Goal: Information Seeking & Learning: Learn about a topic

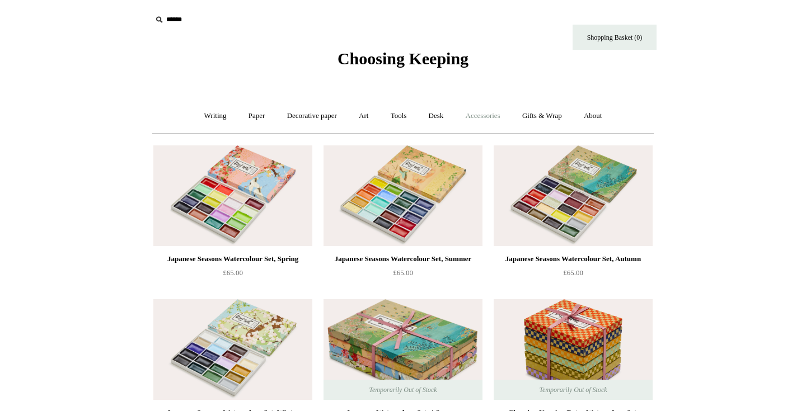
click at [496, 116] on link "Accessories +" at bounding box center [482, 116] width 55 height 30
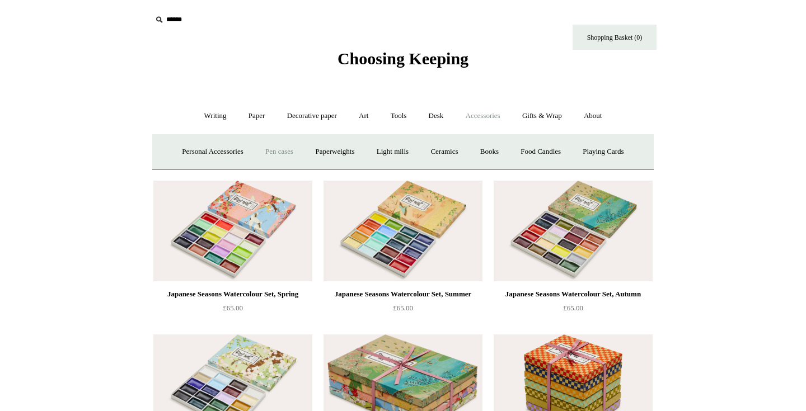
click at [267, 152] on link "Pen cases" at bounding box center [279, 152] width 48 height 30
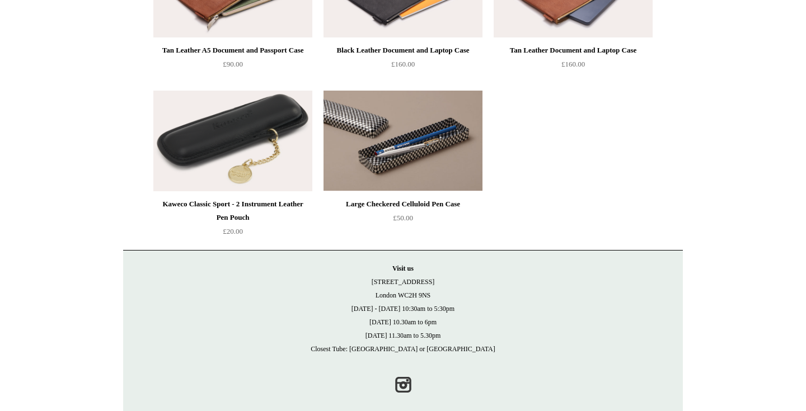
scroll to position [1283, 0]
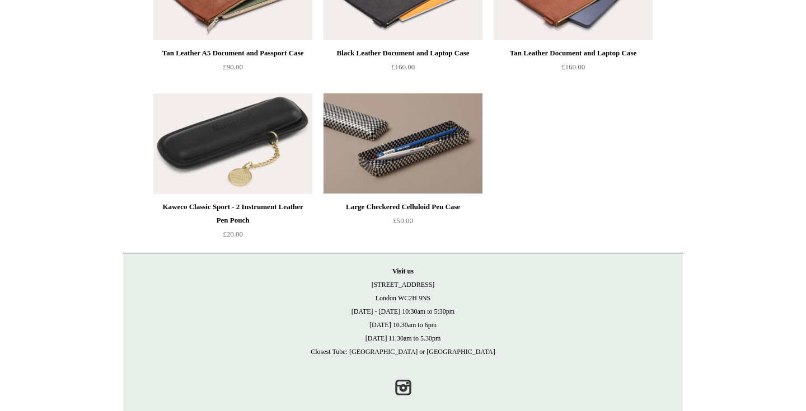
click at [405, 140] on img at bounding box center [402, 143] width 159 height 101
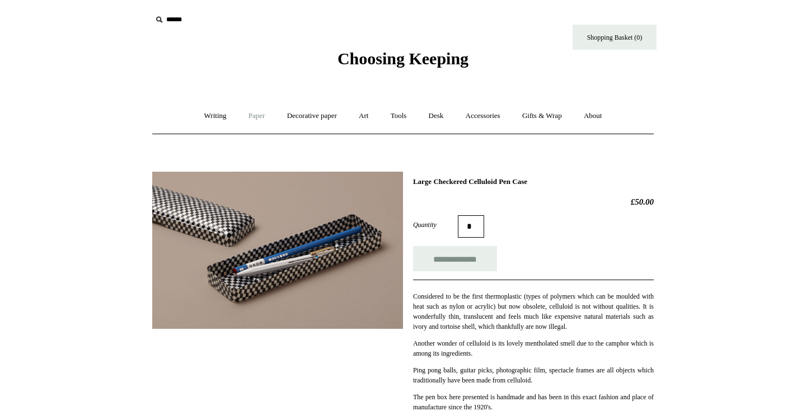
click at [249, 116] on link "Paper +" at bounding box center [256, 116] width 37 height 30
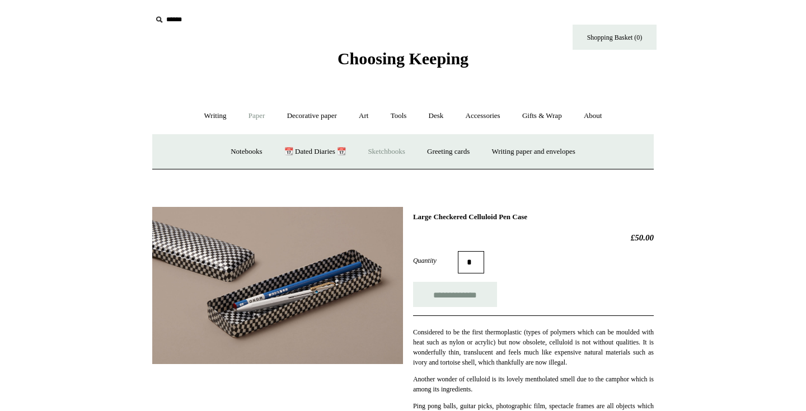
click at [380, 154] on link "Sketchbooks +" at bounding box center [386, 152] width 57 height 30
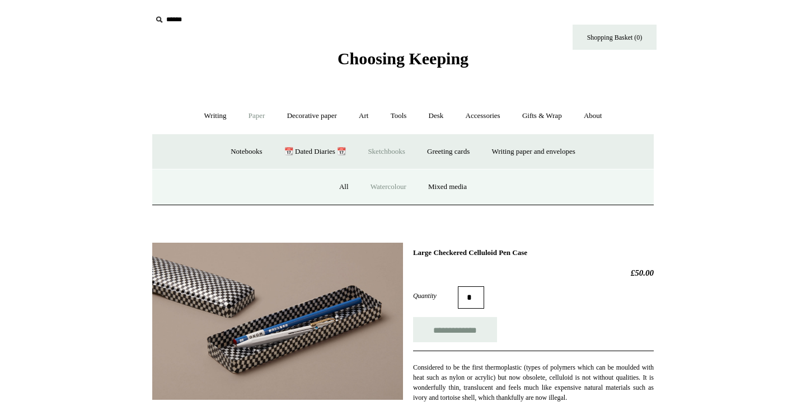
click at [381, 184] on link "Watercolour" at bounding box center [388, 187] width 56 height 30
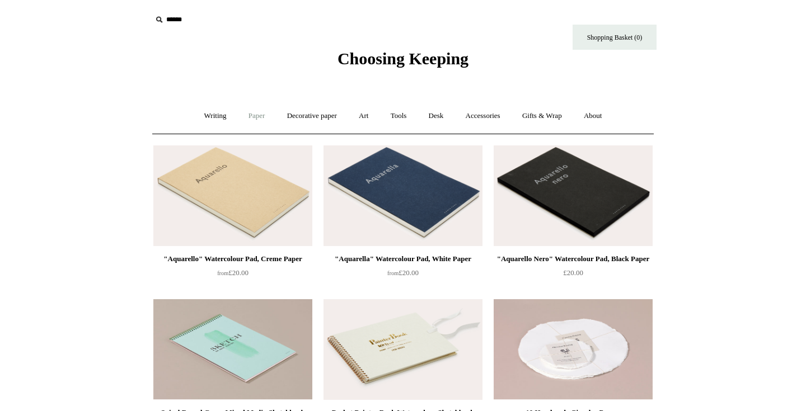
click at [243, 120] on link "Paper +" at bounding box center [256, 116] width 37 height 30
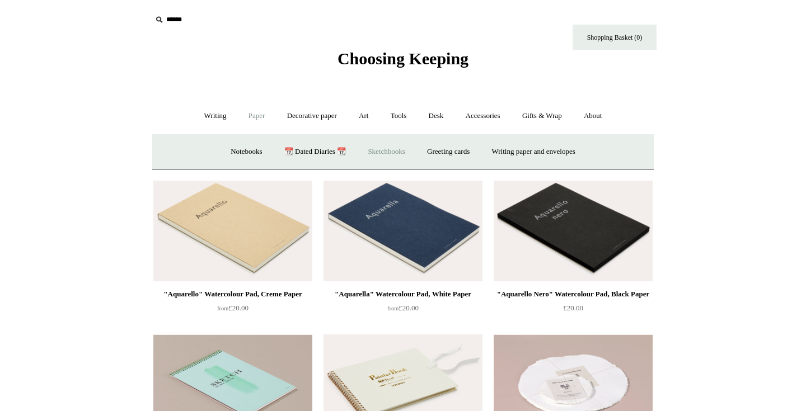
click at [387, 152] on link "Sketchbooks +" at bounding box center [386, 152] width 57 height 30
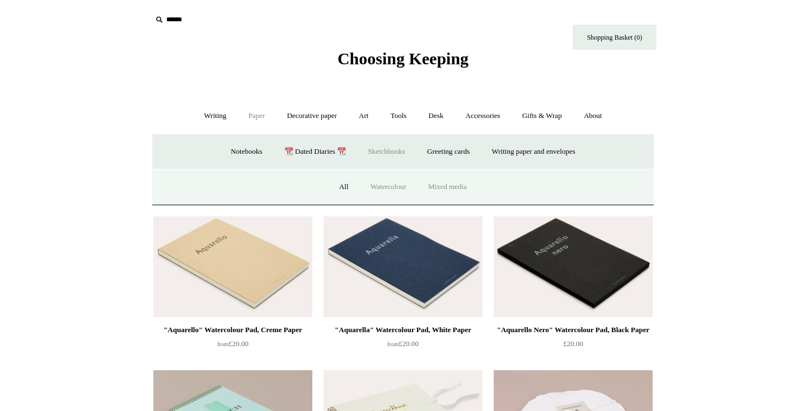
click at [442, 189] on link "Mixed media" at bounding box center [447, 187] width 59 height 30
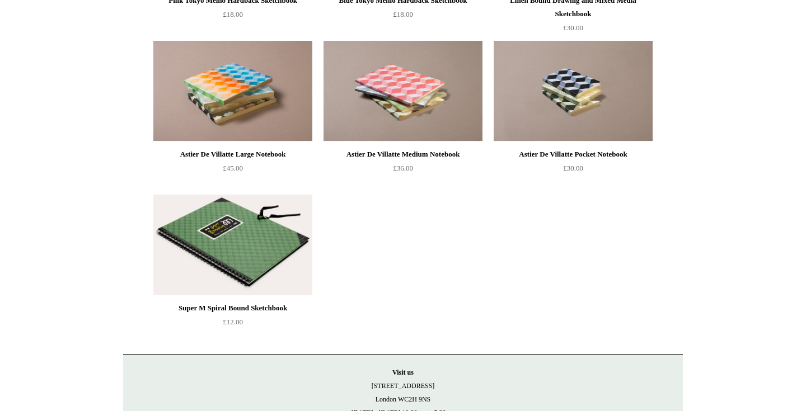
scroll to position [1025, 0]
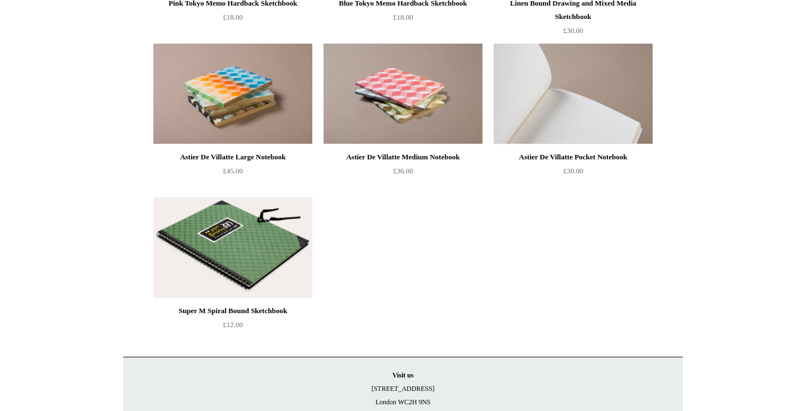
click at [577, 90] on img at bounding box center [572, 94] width 159 height 101
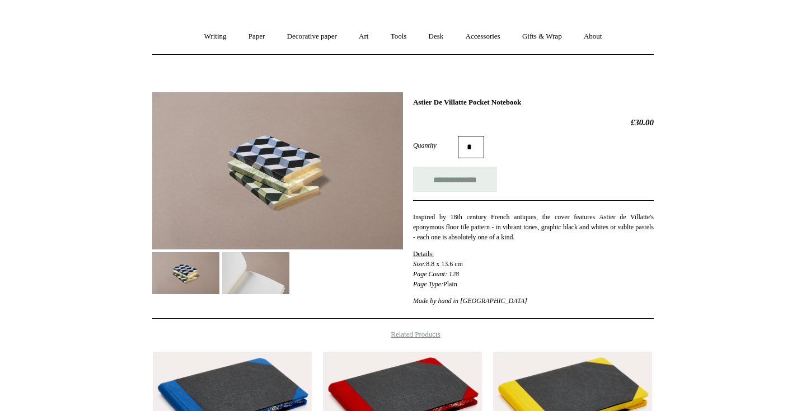
scroll to position [49, 0]
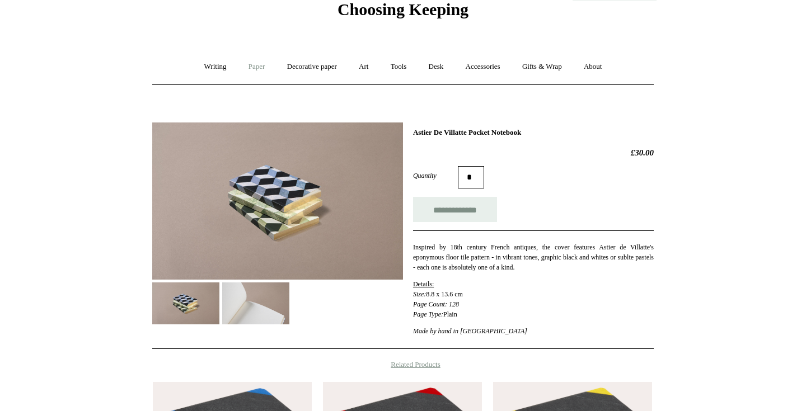
click at [257, 68] on link "Paper +" at bounding box center [256, 67] width 37 height 30
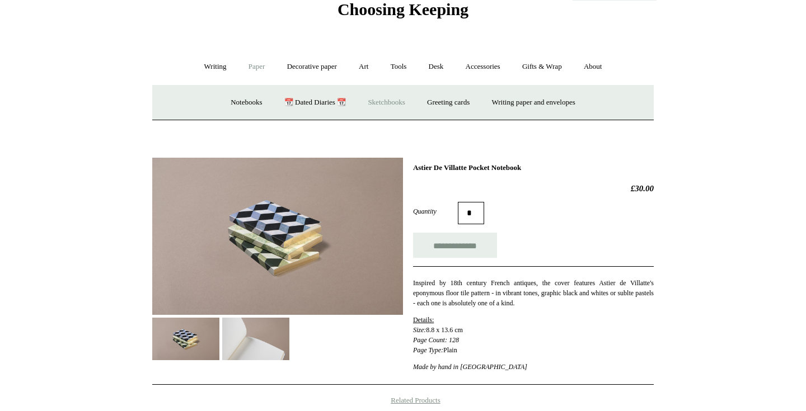
click at [395, 102] on link "Sketchbooks +" at bounding box center [386, 103] width 57 height 30
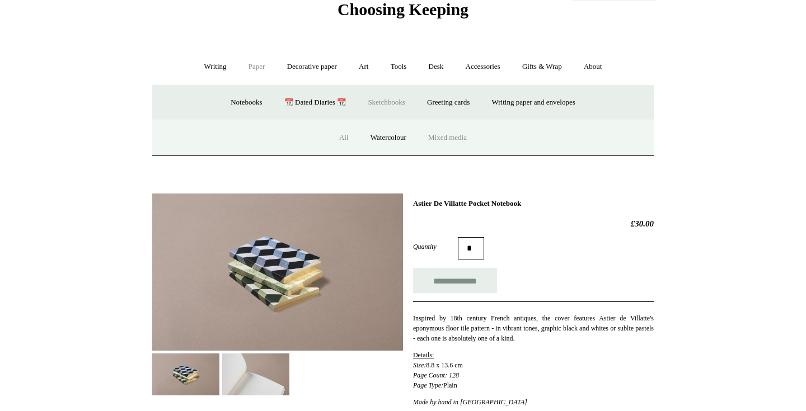
click at [339, 135] on link "All" at bounding box center [344, 138] width 30 height 30
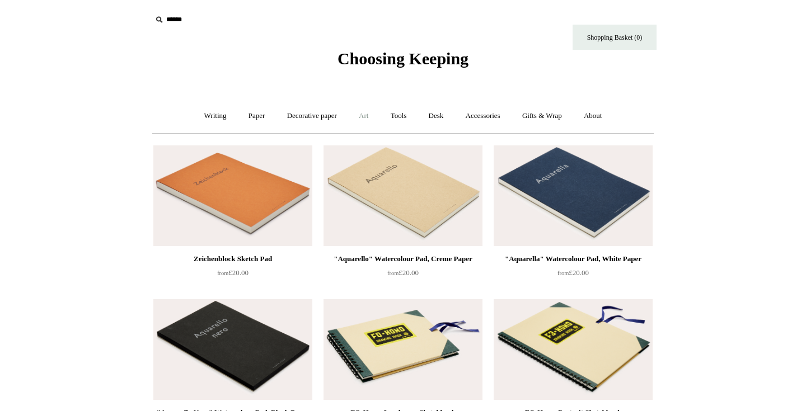
click at [365, 116] on link "Art +" at bounding box center [364, 116] width 30 height 30
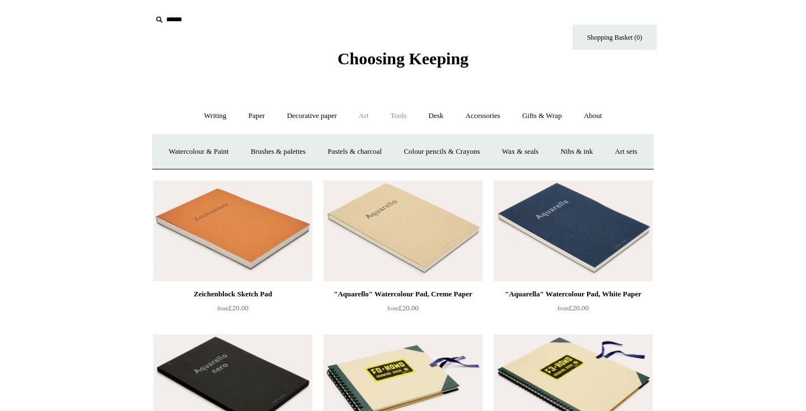
click at [396, 113] on link "Tools +" at bounding box center [398, 116] width 36 height 30
click at [217, 116] on link "Writing +" at bounding box center [215, 116] width 43 height 30
click at [361, 116] on link "Art +" at bounding box center [364, 116] width 30 height 30
click at [285, 156] on link "Brushes & palettes" at bounding box center [278, 152] width 75 height 30
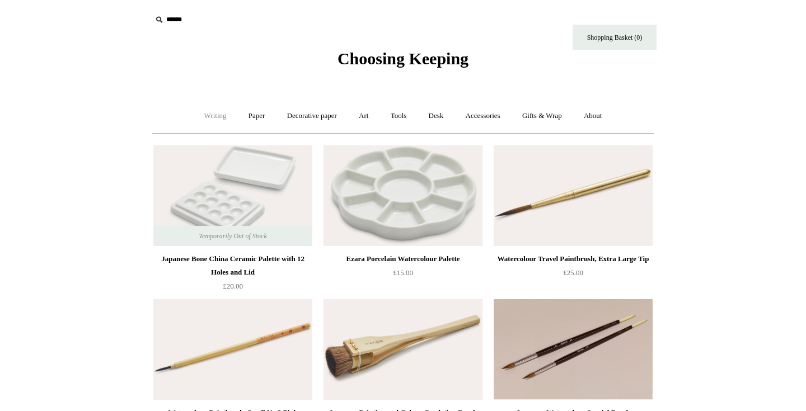
click at [203, 115] on link "Writing +" at bounding box center [215, 116] width 43 height 30
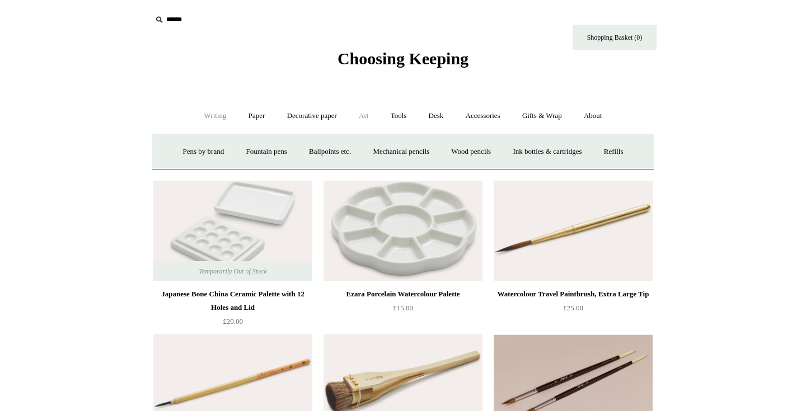
click at [368, 117] on link "Art +" at bounding box center [364, 116] width 30 height 30
click at [604, 167] on link "Art sets" at bounding box center [625, 152] width 43 height 30
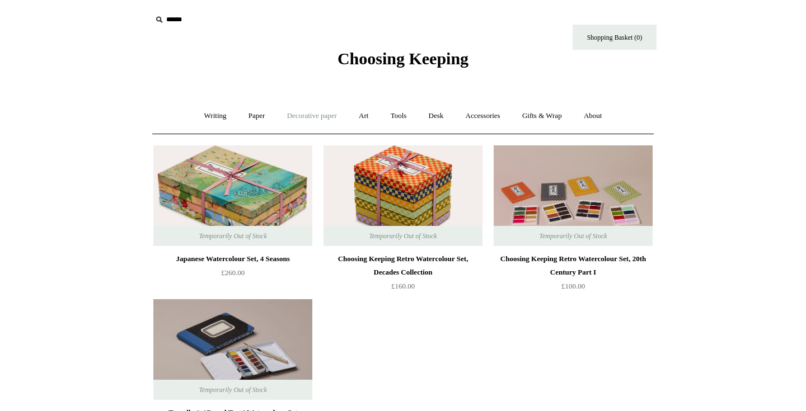
click at [321, 122] on link "Decorative paper +" at bounding box center [312, 116] width 70 height 30
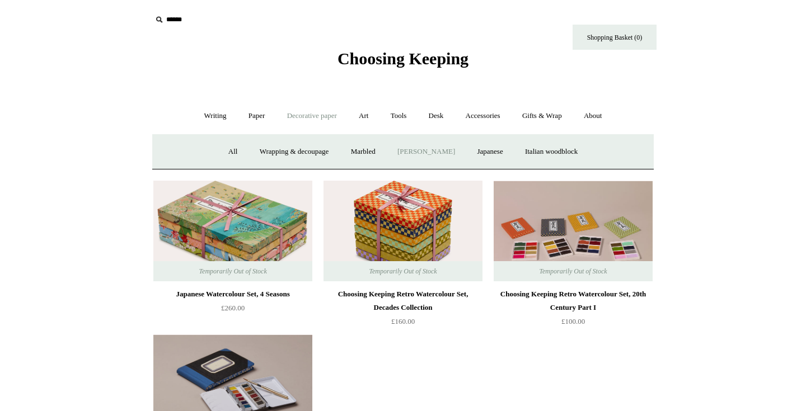
click at [408, 149] on link "[PERSON_NAME]" at bounding box center [426, 152] width 78 height 30
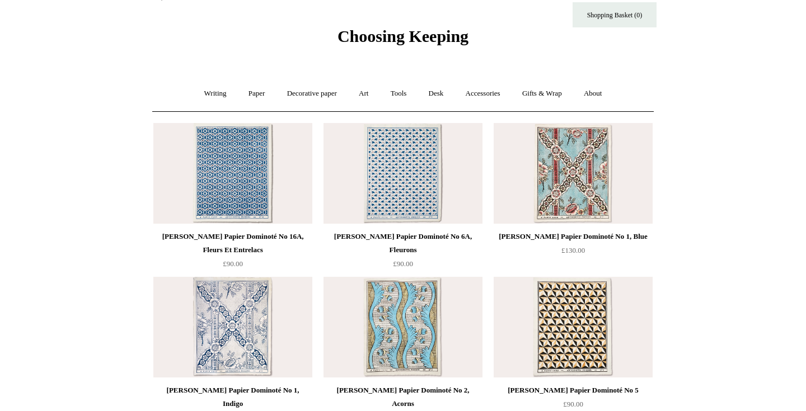
scroll to position [23, 0]
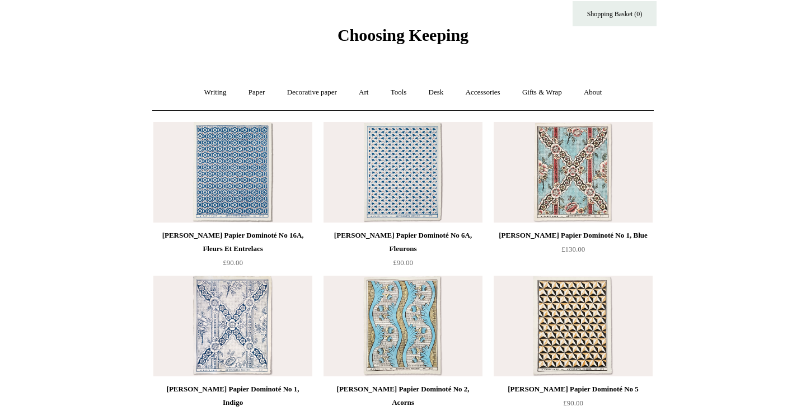
click at [594, 144] on img at bounding box center [572, 172] width 159 height 101
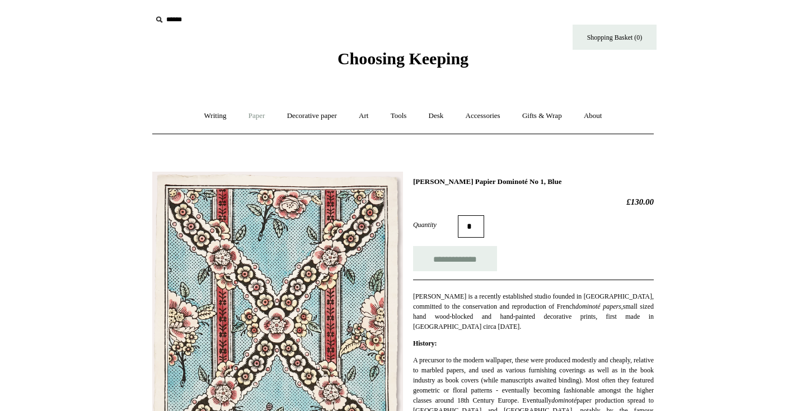
click at [256, 114] on link "Paper +" at bounding box center [256, 116] width 37 height 30
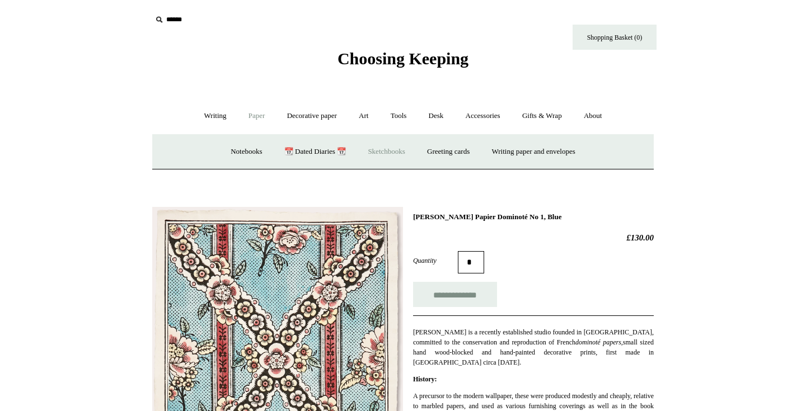
click at [393, 144] on link "Sketchbooks +" at bounding box center [386, 152] width 57 height 30
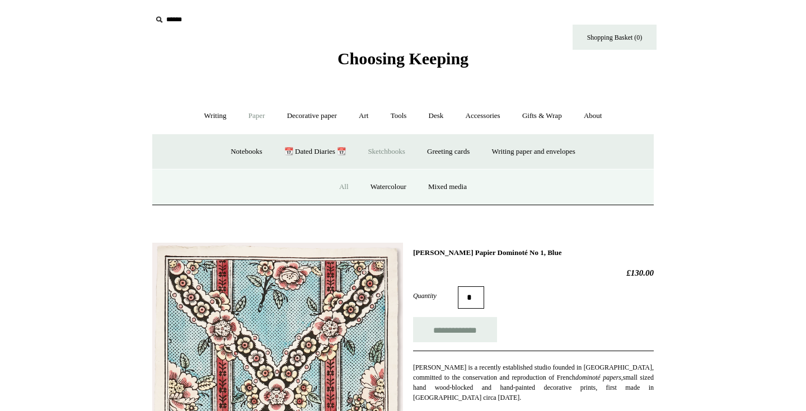
click at [340, 190] on link "All" at bounding box center [344, 187] width 30 height 30
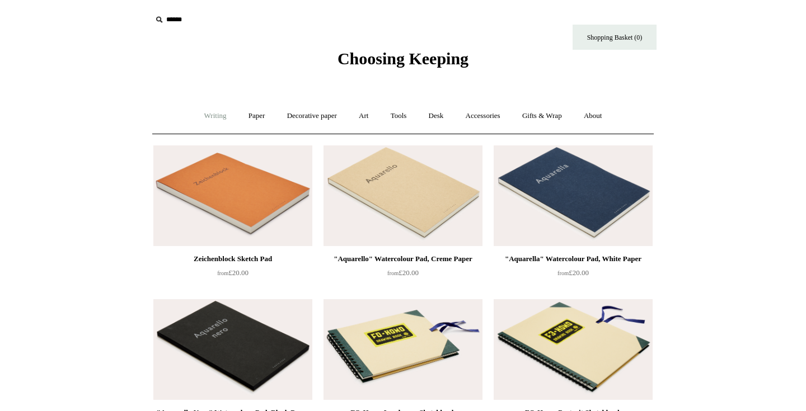
click at [211, 113] on link "Writing +" at bounding box center [215, 116] width 43 height 30
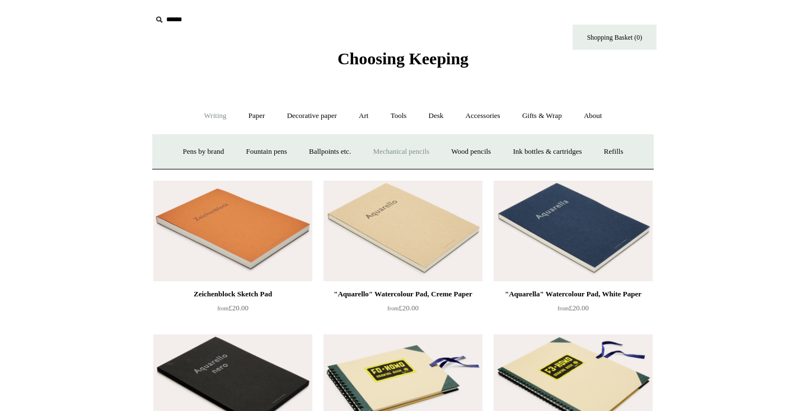
click at [423, 152] on link "Mechanical pencils +" at bounding box center [401, 152] width 77 height 30
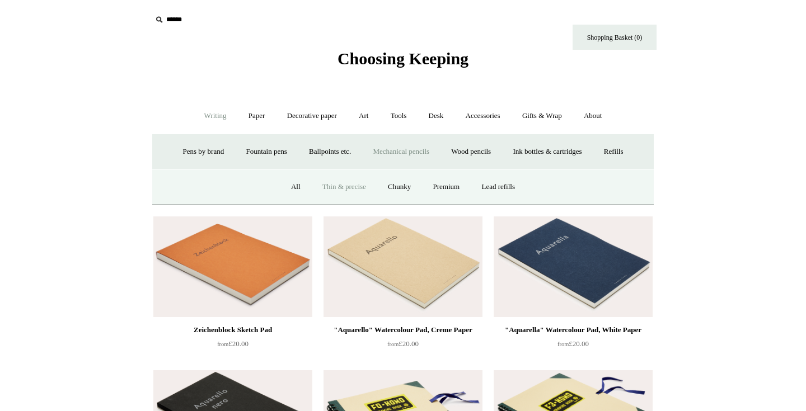
click at [335, 189] on link "Thin & precise" at bounding box center [344, 187] width 64 height 30
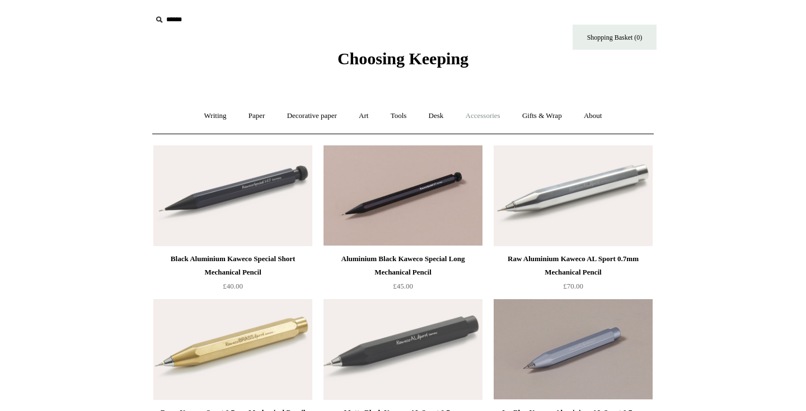
click at [485, 121] on link "Accessories +" at bounding box center [482, 116] width 55 height 30
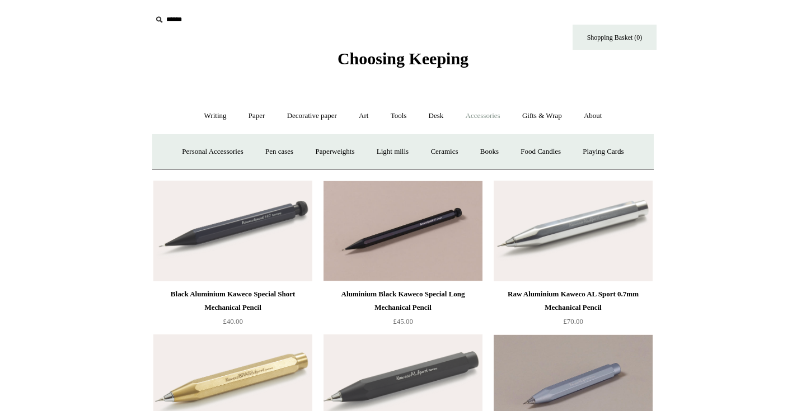
click at [500, 116] on link "Accessories -" at bounding box center [482, 116] width 55 height 30
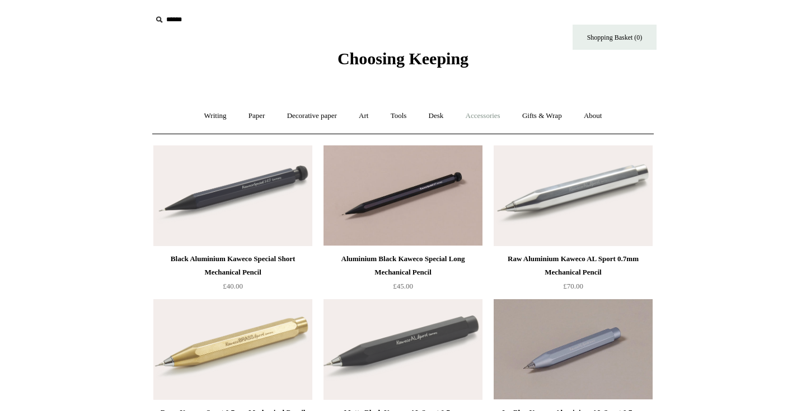
click at [500, 116] on link "Accessories +" at bounding box center [482, 116] width 55 height 30
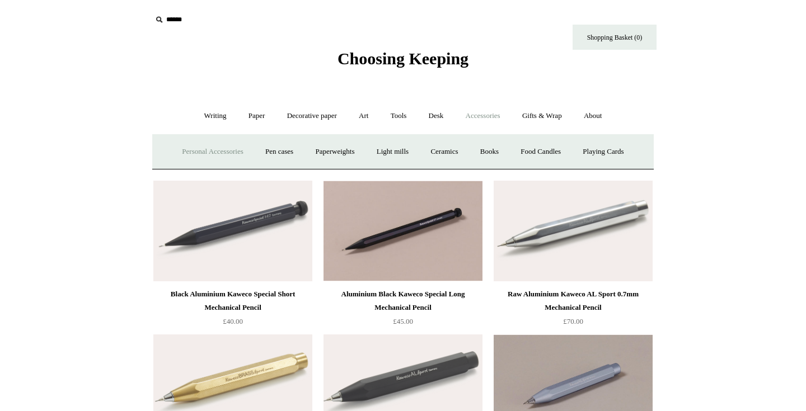
click at [186, 153] on link "Personal Accessories +" at bounding box center [212, 152] width 81 height 30
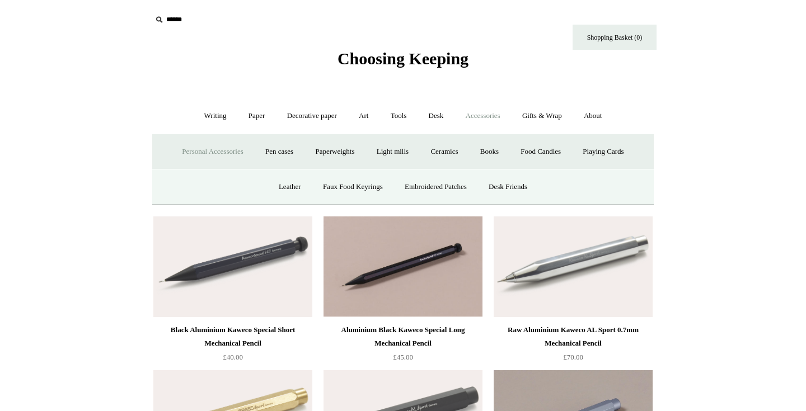
click at [231, 151] on link "Personal Accessories -" at bounding box center [212, 152] width 81 height 30
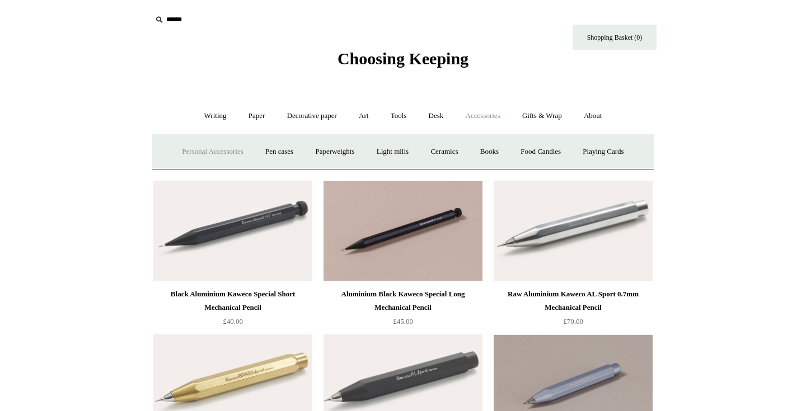
click at [230, 151] on link "Personal Accessories +" at bounding box center [212, 152] width 81 height 30
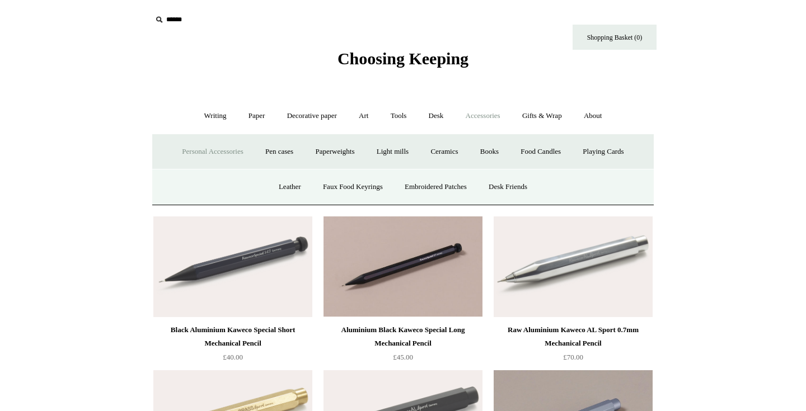
click at [487, 116] on link "Accessories -" at bounding box center [482, 116] width 55 height 30
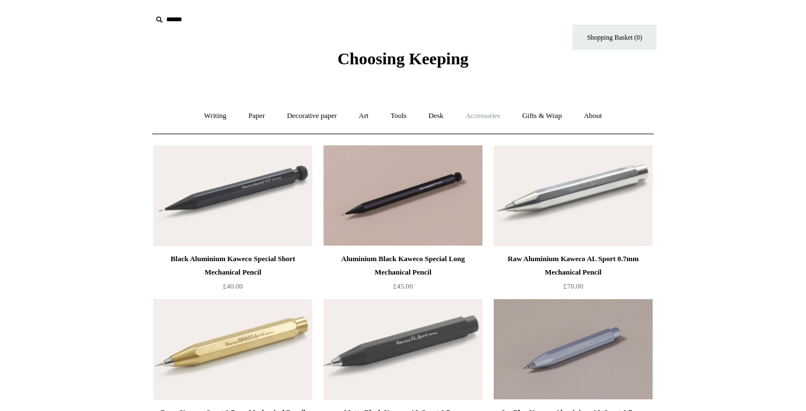
click at [488, 115] on link "Accessories +" at bounding box center [482, 116] width 55 height 30
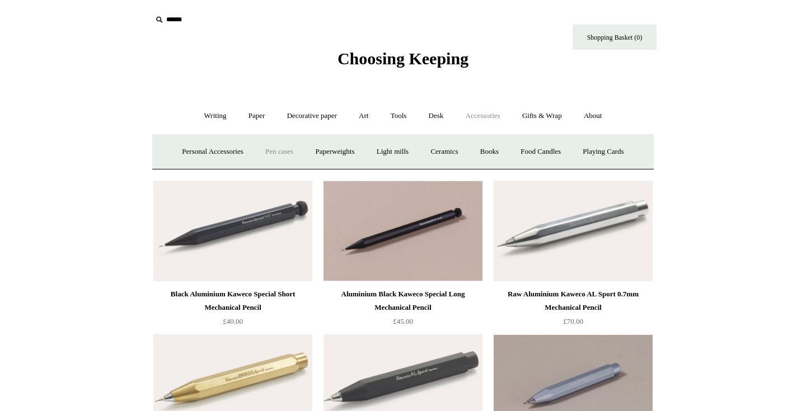
click at [283, 148] on link "Pen cases" at bounding box center [279, 152] width 48 height 30
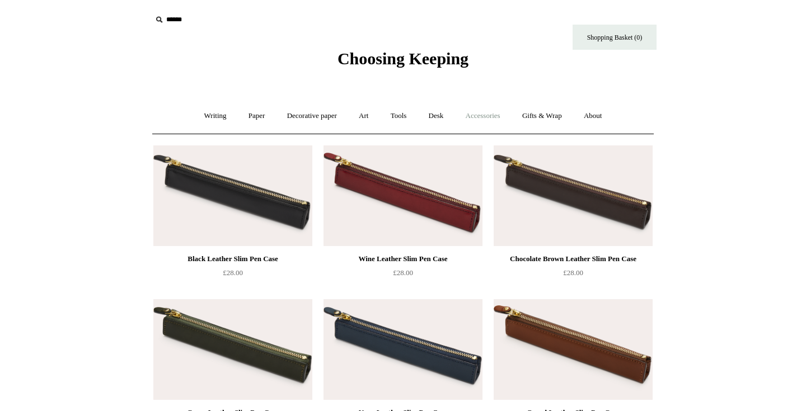
click at [493, 112] on link "Accessories +" at bounding box center [482, 116] width 55 height 30
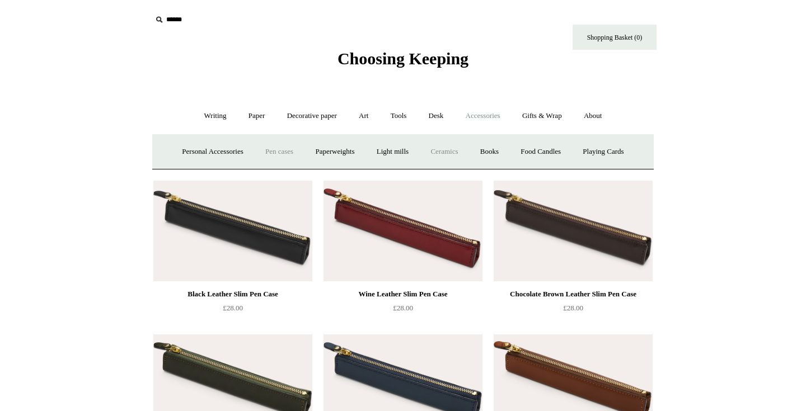
click at [457, 153] on link "Ceramics +" at bounding box center [444, 152] width 48 height 30
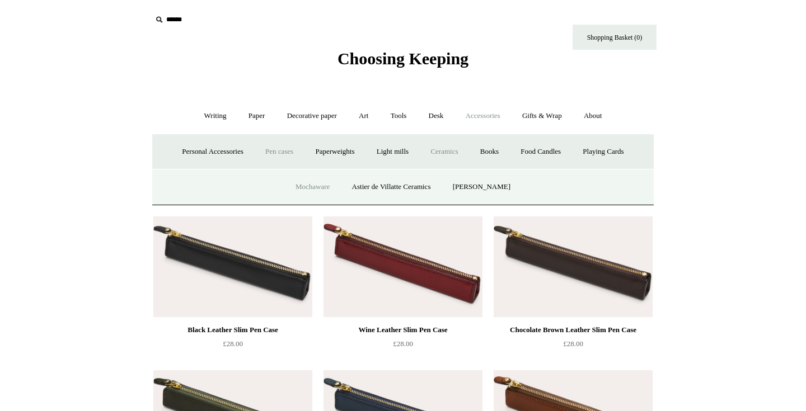
click at [307, 189] on link "Mochaware" at bounding box center [312, 187] width 54 height 30
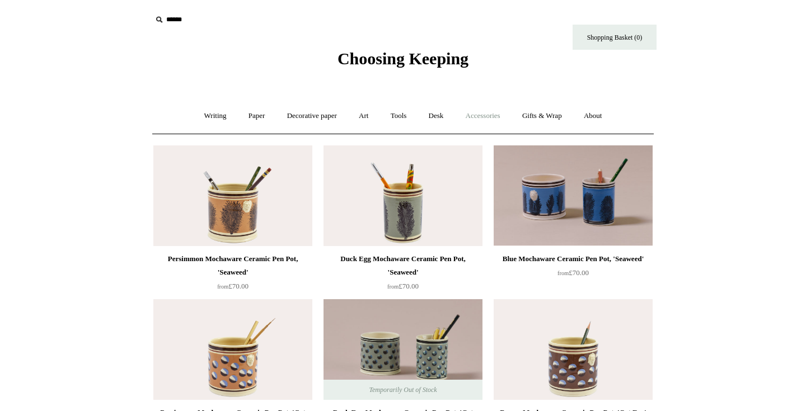
click at [477, 123] on link "Accessories +" at bounding box center [482, 116] width 55 height 30
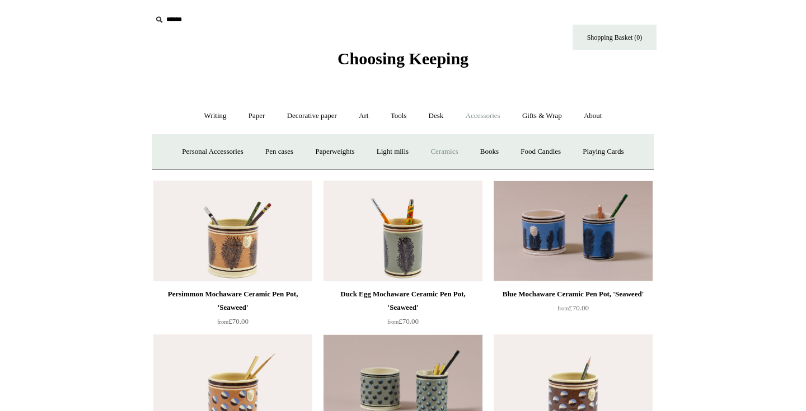
click at [458, 151] on link "Ceramics +" at bounding box center [444, 152] width 48 height 30
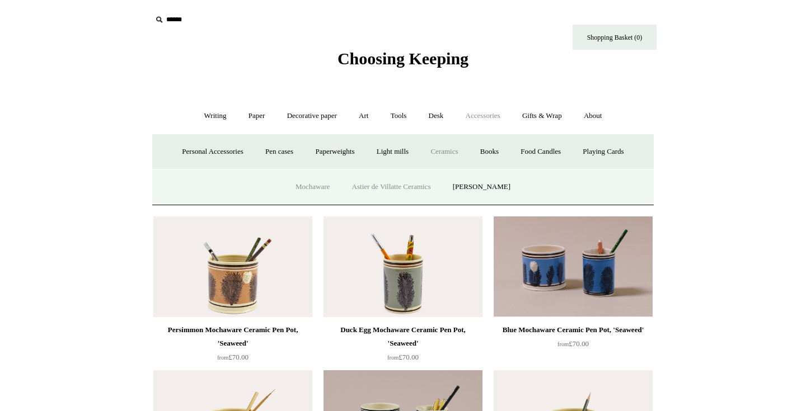
click at [399, 185] on link "Astier de Villatte Ceramics" at bounding box center [391, 187] width 99 height 30
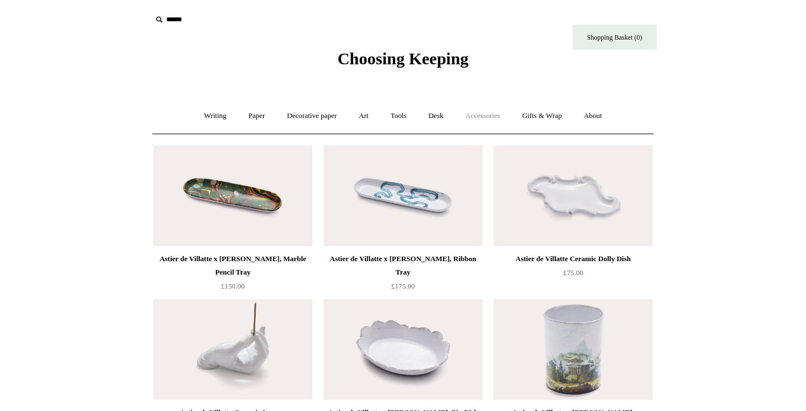
click at [485, 117] on link "Accessories +" at bounding box center [482, 116] width 55 height 30
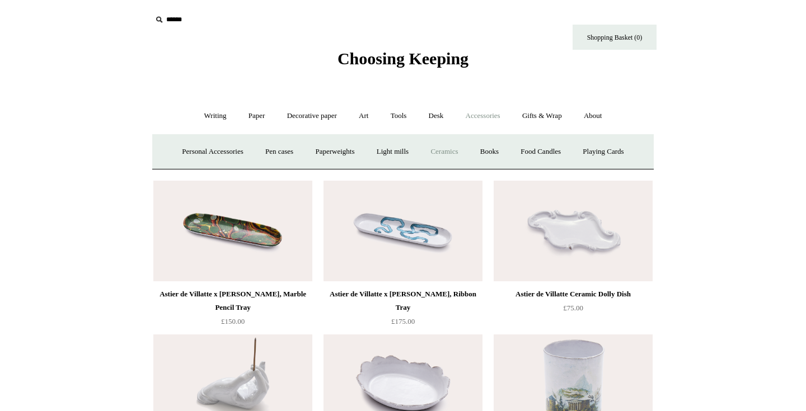
click at [463, 153] on link "Ceramics +" at bounding box center [444, 152] width 48 height 30
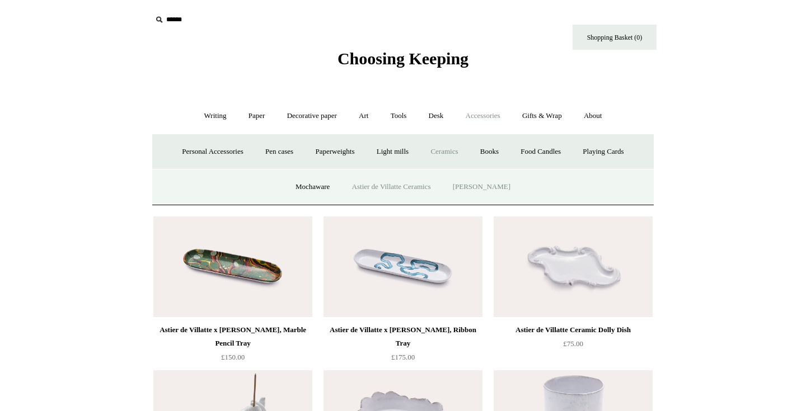
click at [486, 189] on link "[PERSON_NAME]" at bounding box center [482, 187] width 78 height 30
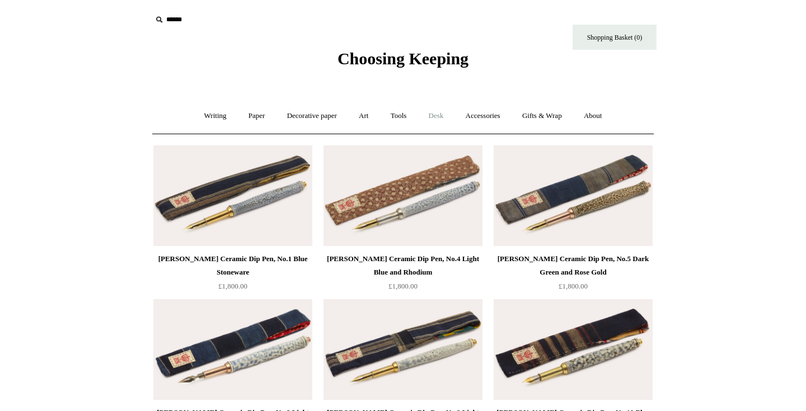
click at [446, 122] on link "Desk +" at bounding box center [436, 116] width 35 height 30
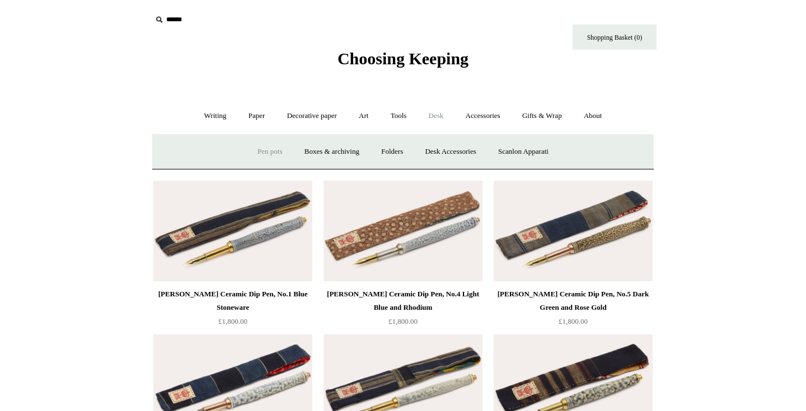
click at [270, 151] on link "Pen pots" at bounding box center [269, 152] width 45 height 30
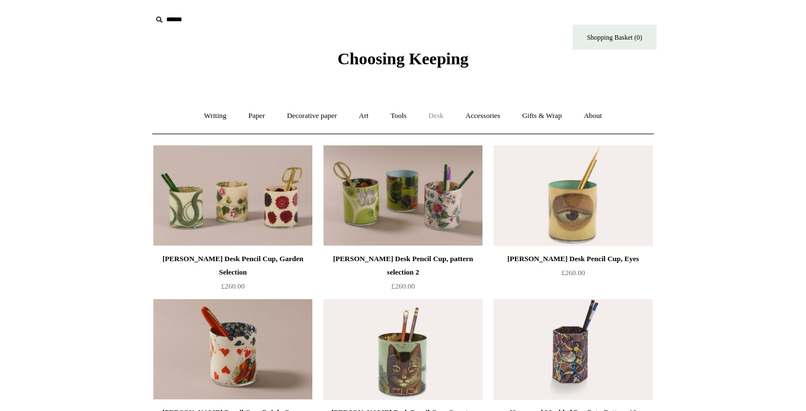
click at [444, 114] on link "Desk +" at bounding box center [436, 116] width 35 height 30
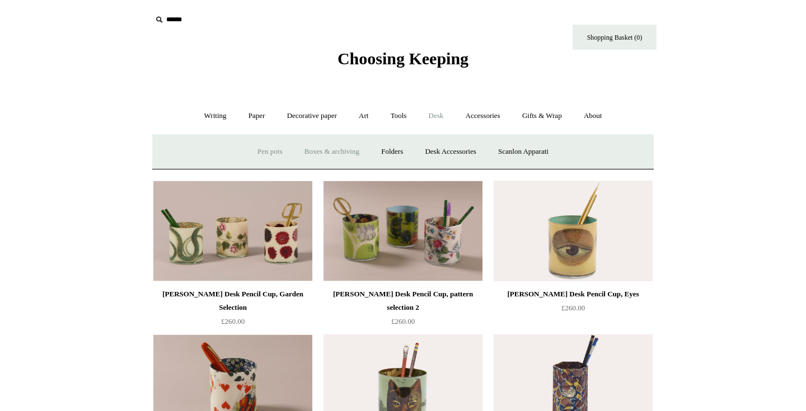
click at [314, 152] on link "Boxes & archiving" at bounding box center [331, 152] width 75 height 30
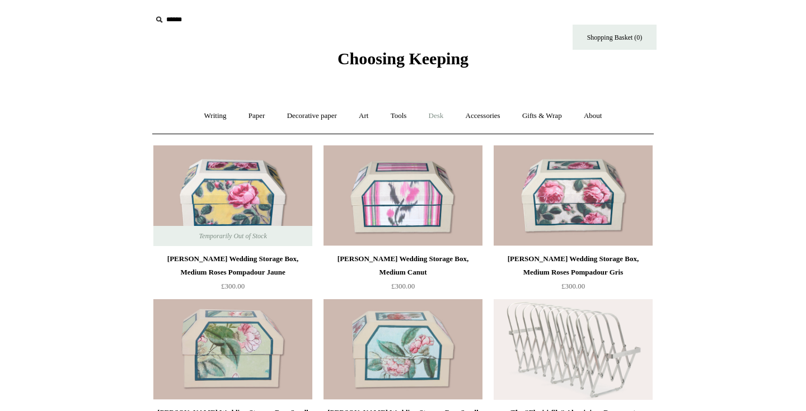
click at [442, 116] on link "Desk +" at bounding box center [436, 116] width 35 height 30
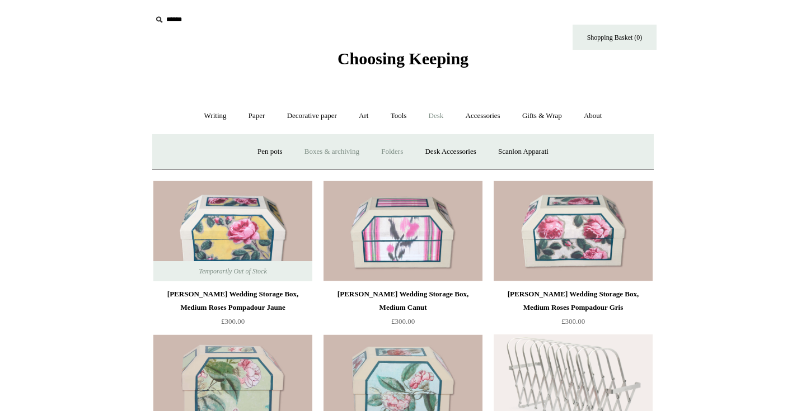
click at [399, 154] on link "Folders" at bounding box center [392, 152] width 42 height 30
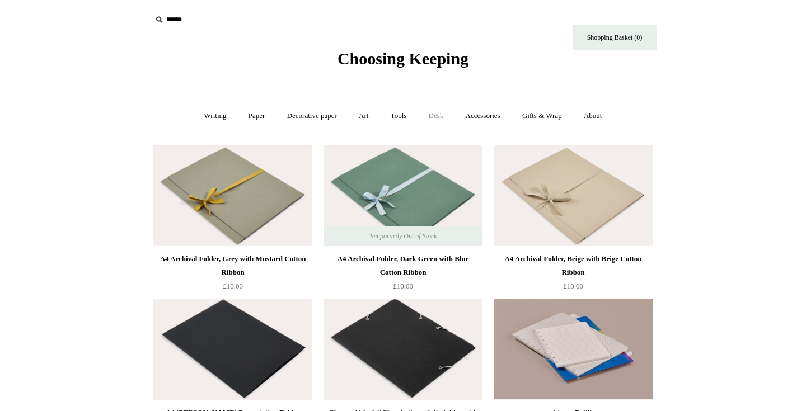
click at [438, 123] on link "Desk +" at bounding box center [436, 116] width 35 height 30
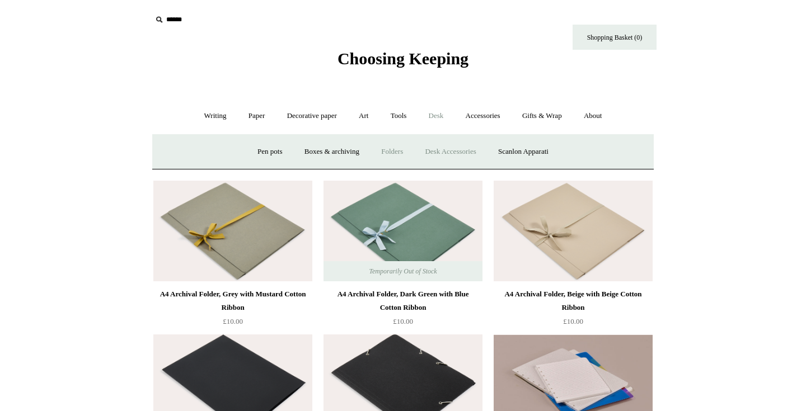
click at [457, 146] on link "Desk Accessories" at bounding box center [450, 152] width 71 height 30
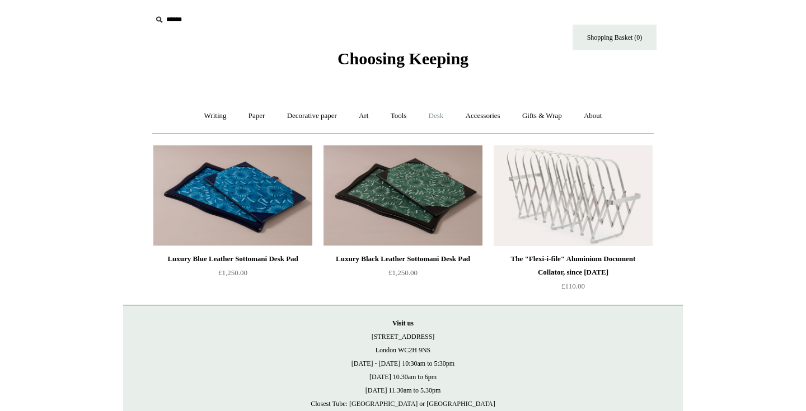
click at [441, 117] on link "Desk +" at bounding box center [436, 116] width 35 height 30
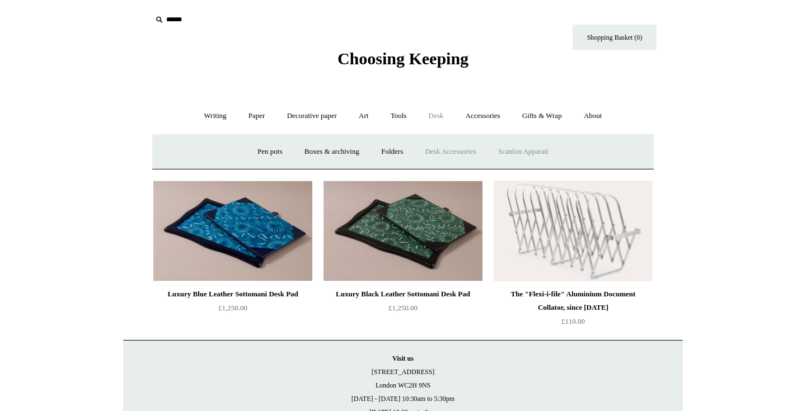
click at [503, 154] on link "Scanlon Apparati" at bounding box center [523, 152] width 70 height 30
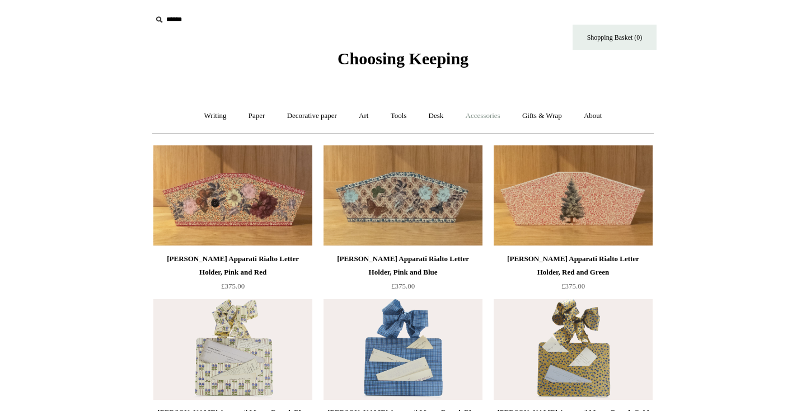
click at [483, 115] on link "Accessories +" at bounding box center [482, 116] width 55 height 30
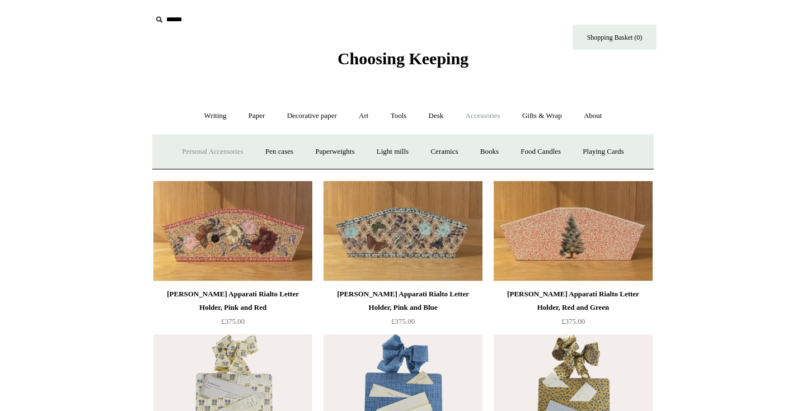
click at [232, 149] on link "Personal Accessories +" at bounding box center [212, 152] width 81 height 30
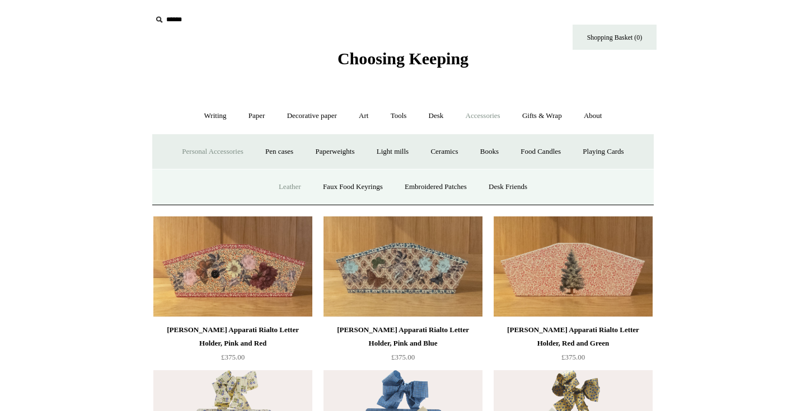
click at [288, 190] on link "Leather" at bounding box center [290, 187] width 43 height 30
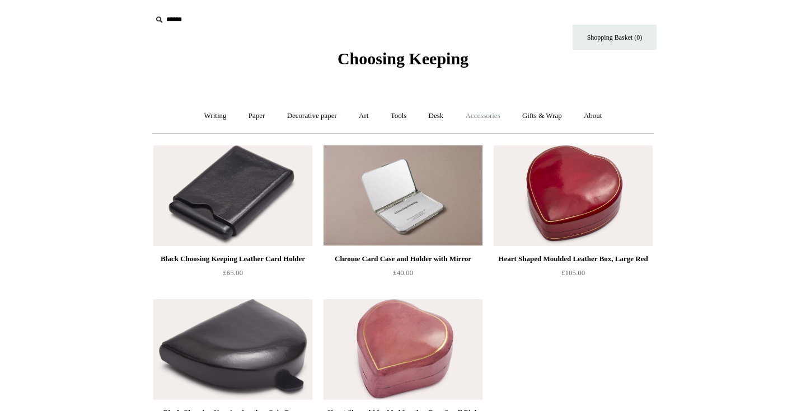
click at [480, 113] on link "Accessories +" at bounding box center [482, 116] width 55 height 30
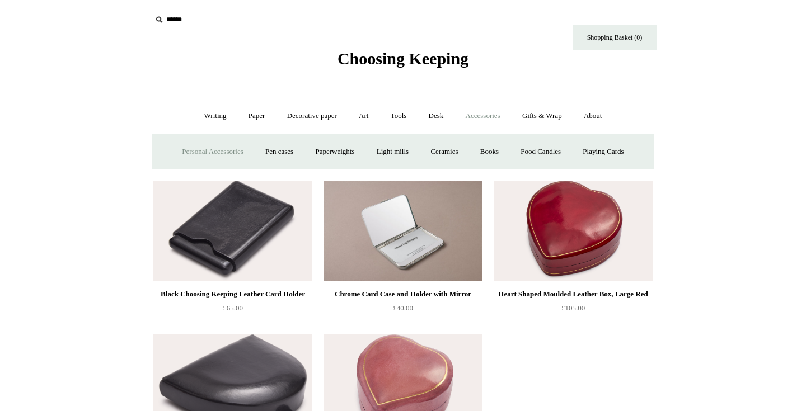
click at [207, 159] on link "Personal Accessories +" at bounding box center [212, 152] width 81 height 30
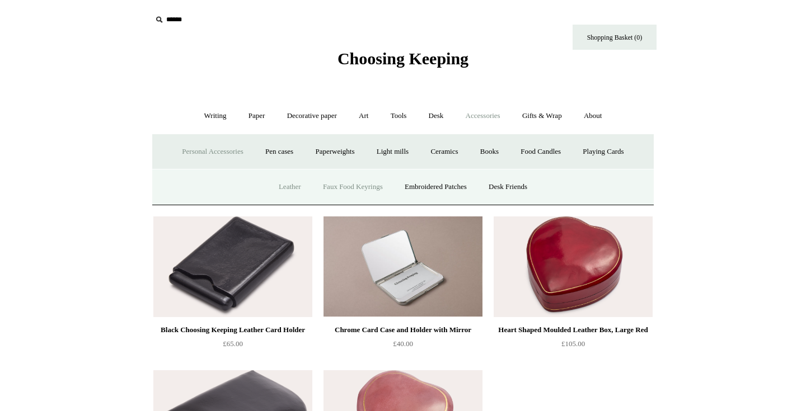
click at [347, 186] on link "Faux Food Keyrings" at bounding box center [353, 187] width 80 height 30
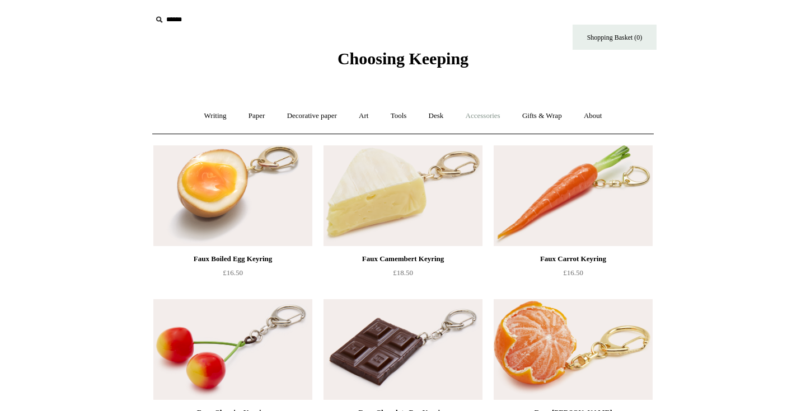
click at [495, 114] on link "Accessories +" at bounding box center [482, 116] width 55 height 30
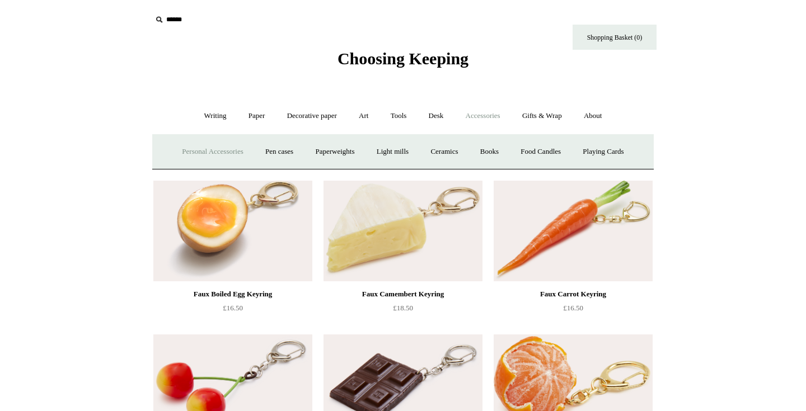
click at [220, 150] on link "Personal Accessories +" at bounding box center [212, 152] width 81 height 30
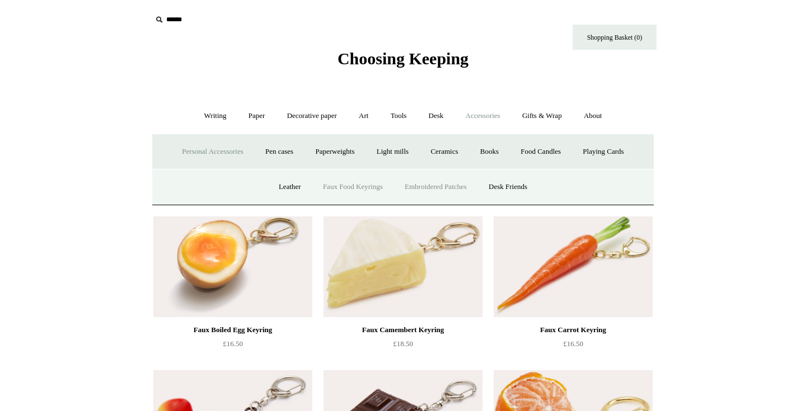
click at [441, 186] on link "Embroidered Patches" at bounding box center [435, 187] width 82 height 30
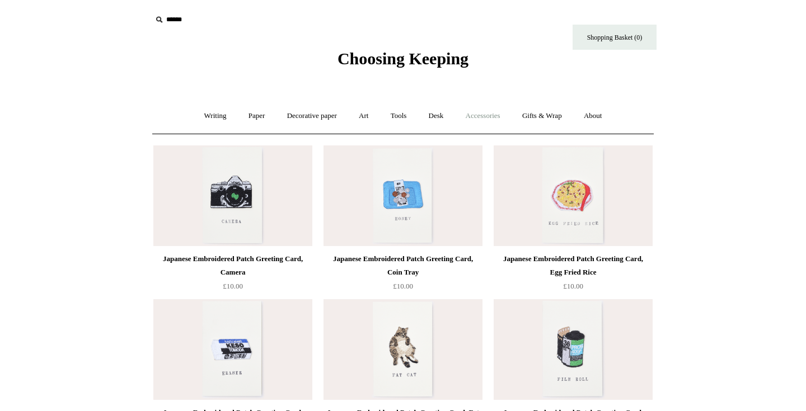
click at [471, 125] on link "Accessories +" at bounding box center [482, 116] width 55 height 30
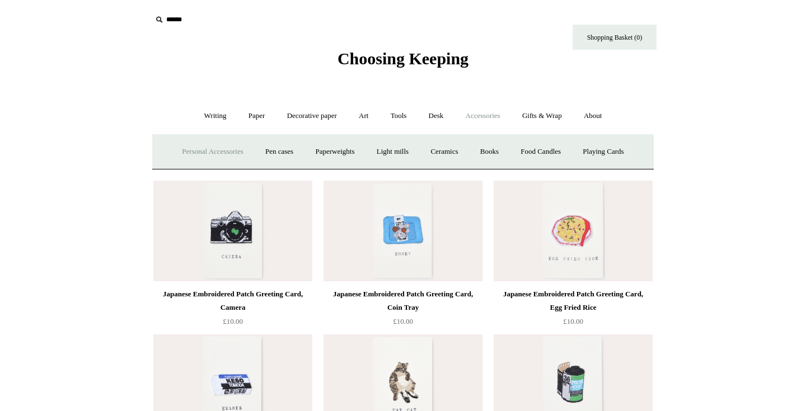
click at [203, 156] on link "Personal Accessories +" at bounding box center [212, 152] width 81 height 30
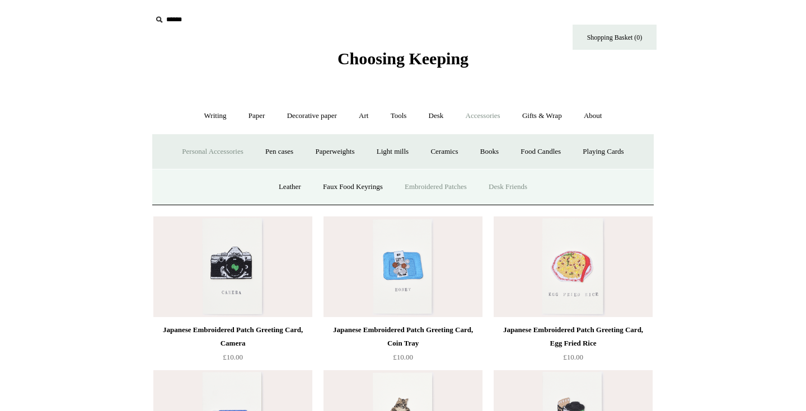
click at [505, 191] on link "Desk Friends" at bounding box center [507, 187] width 59 height 30
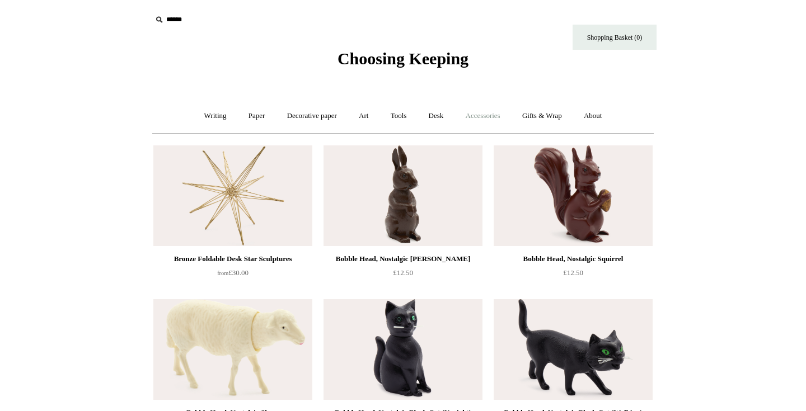
click at [488, 116] on link "Accessories +" at bounding box center [482, 116] width 55 height 30
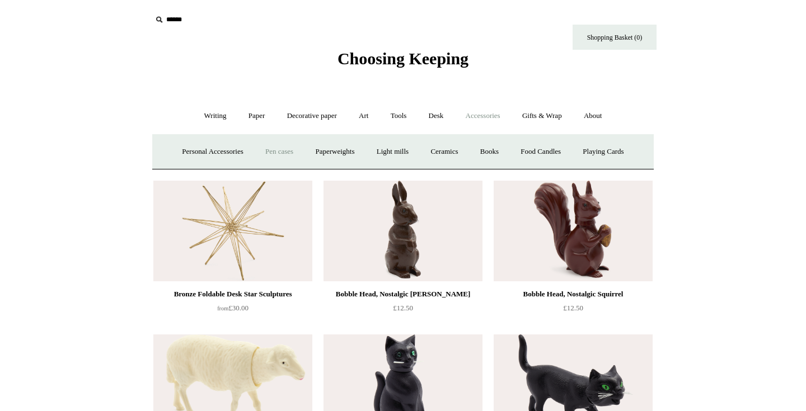
click at [290, 153] on link "Pen cases" at bounding box center [279, 152] width 48 height 30
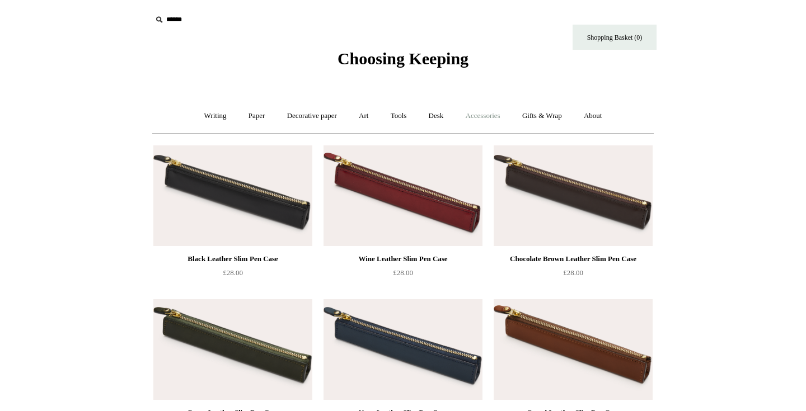
click at [469, 114] on link "Accessories +" at bounding box center [482, 116] width 55 height 30
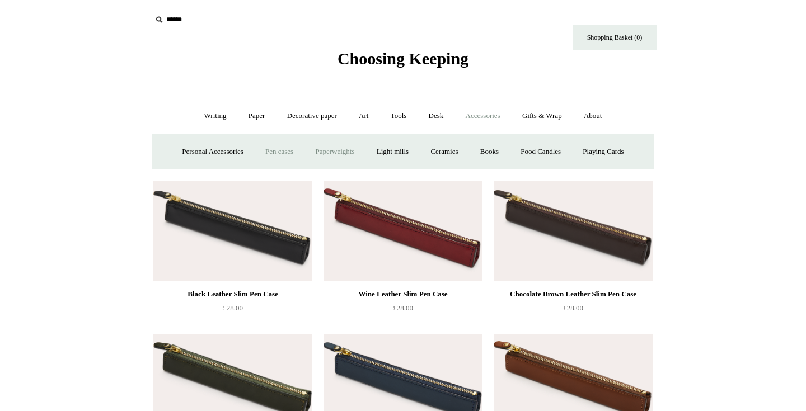
click at [330, 148] on link "Paperweights +" at bounding box center [334, 152] width 59 height 30
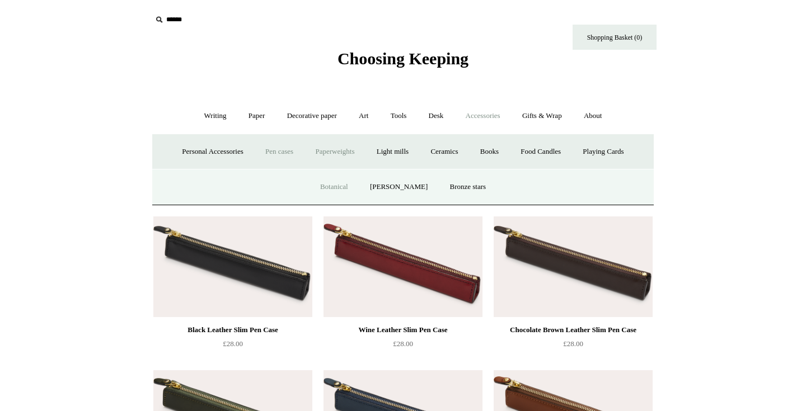
click at [345, 190] on link "Botanical" at bounding box center [334, 187] width 48 height 30
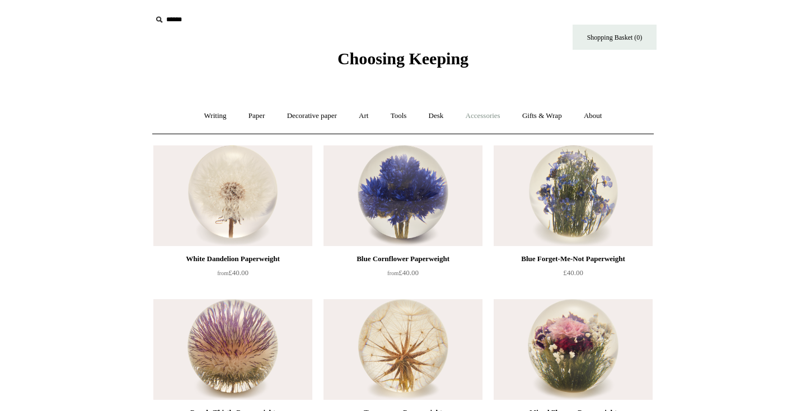
click at [494, 112] on link "Accessories +" at bounding box center [482, 116] width 55 height 30
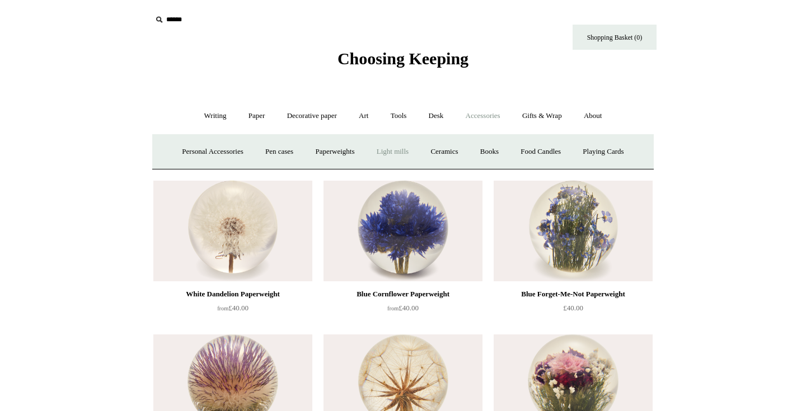
click at [401, 153] on link "Light mills" at bounding box center [392, 152] width 52 height 30
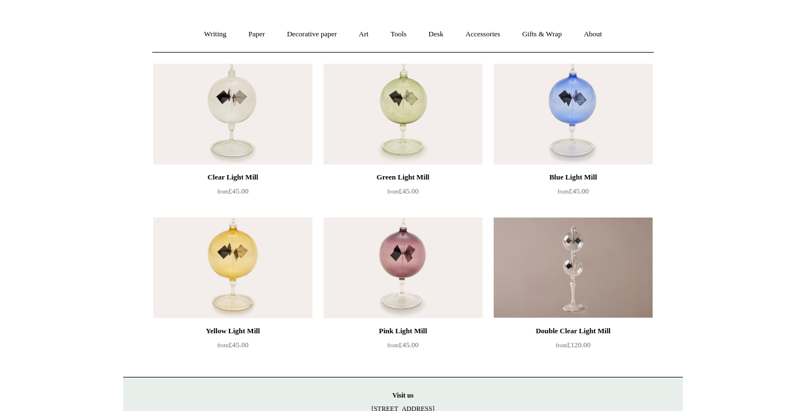
scroll to position [47, 0]
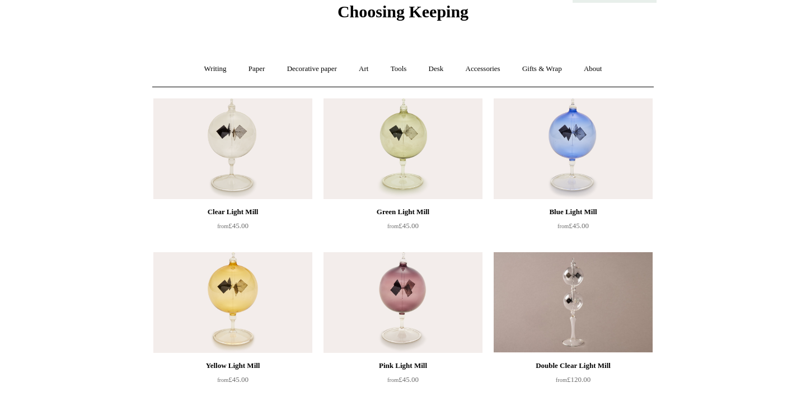
click at [262, 144] on img at bounding box center [232, 148] width 159 height 101
click at [478, 69] on link "Accessories +" at bounding box center [482, 69] width 55 height 30
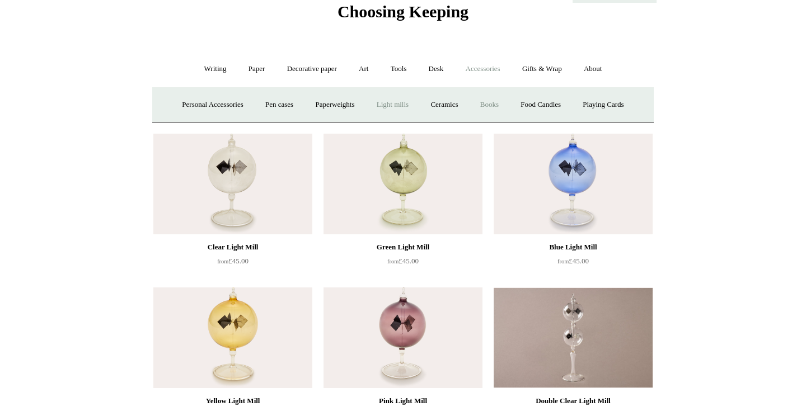
click at [493, 106] on link "Books" at bounding box center [489, 105] width 39 height 30
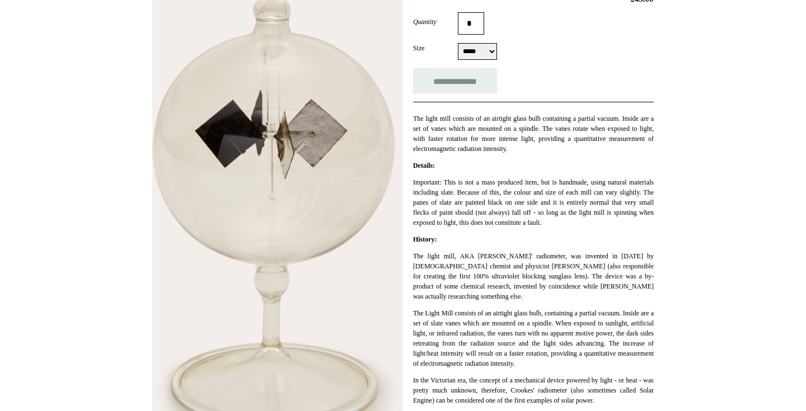
scroll to position [204, 0]
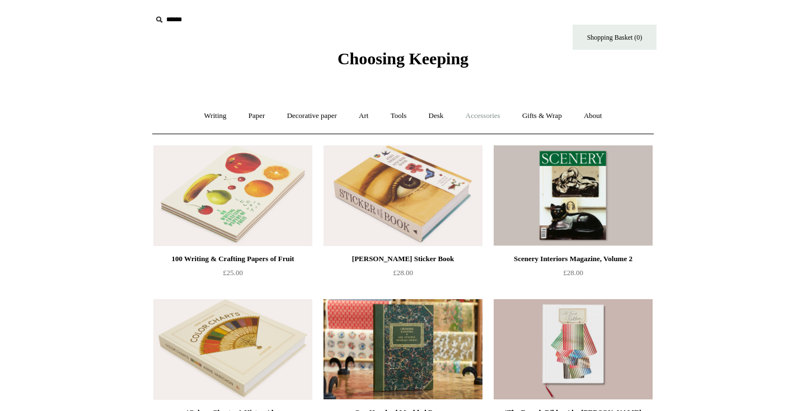
click at [482, 120] on link "Accessories +" at bounding box center [482, 116] width 55 height 30
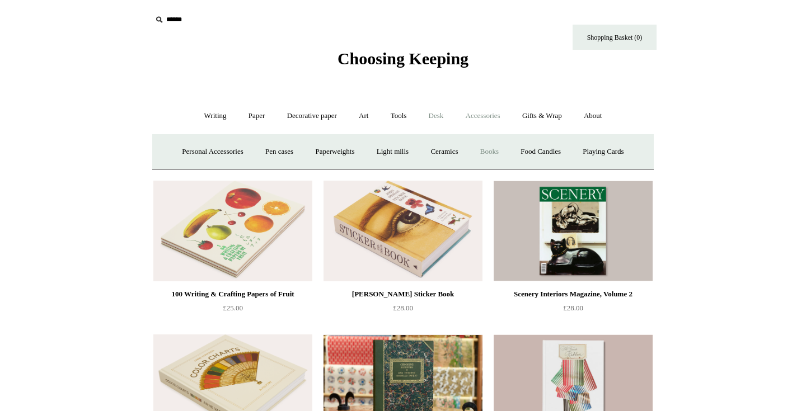
click at [441, 114] on link "Desk +" at bounding box center [436, 116] width 35 height 30
click at [408, 111] on link "Tools +" at bounding box center [398, 116] width 36 height 30
click at [618, 152] on link "Rulers" at bounding box center [604, 152] width 39 height 30
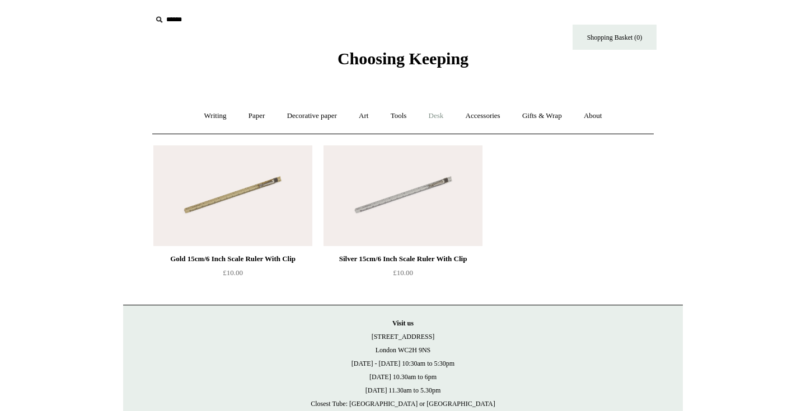
click at [440, 116] on link "Desk +" at bounding box center [436, 116] width 35 height 30
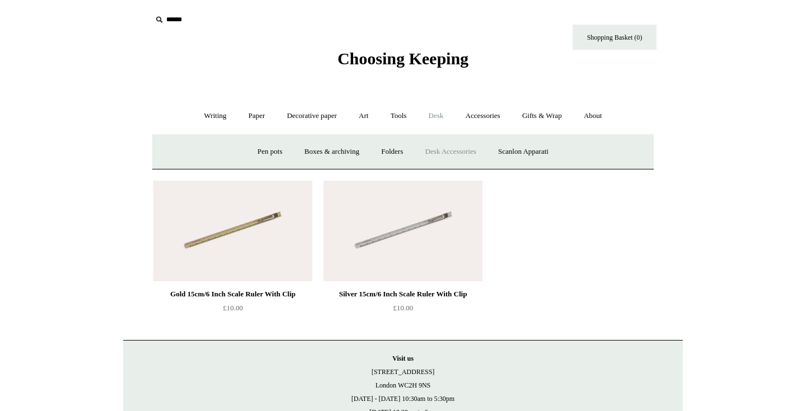
click at [430, 149] on link "Desk Accessories" at bounding box center [450, 152] width 71 height 30
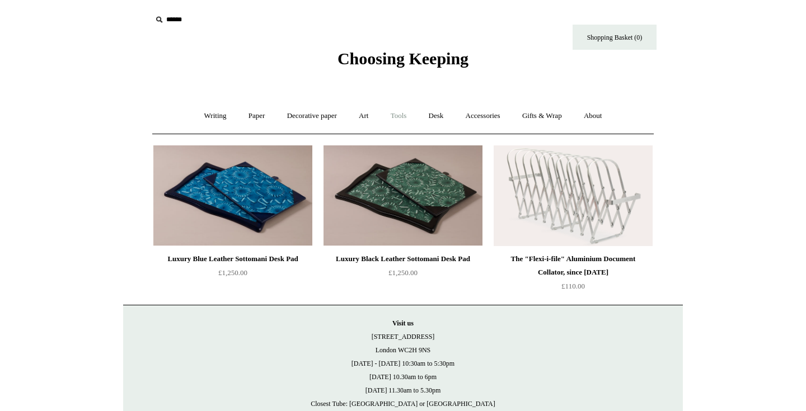
click at [405, 119] on link "Tools +" at bounding box center [398, 116] width 36 height 30
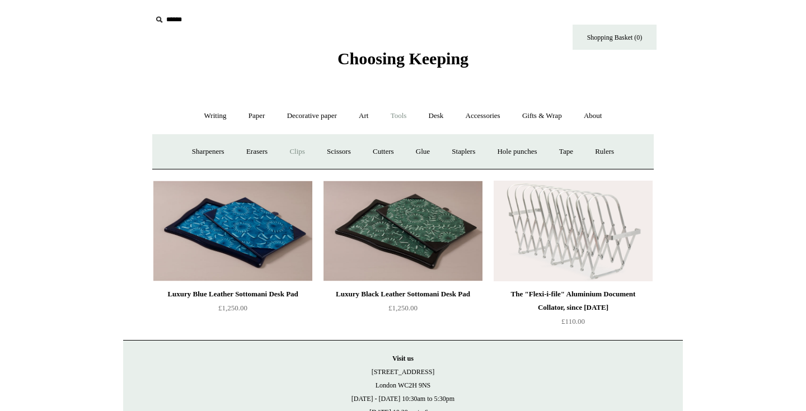
click at [300, 153] on link "Clips +" at bounding box center [296, 152] width 35 height 30
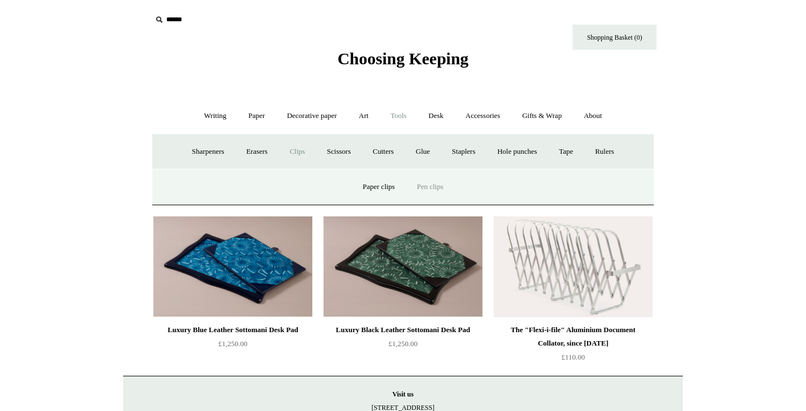
click at [422, 187] on link "Pen clips" at bounding box center [430, 187] width 46 height 30
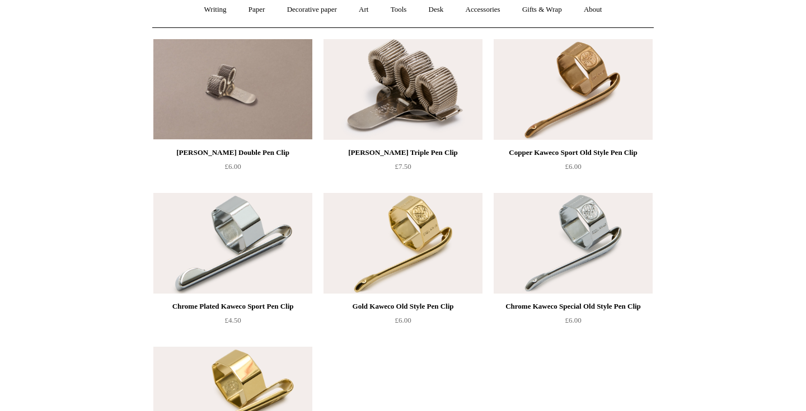
scroll to position [60, 0]
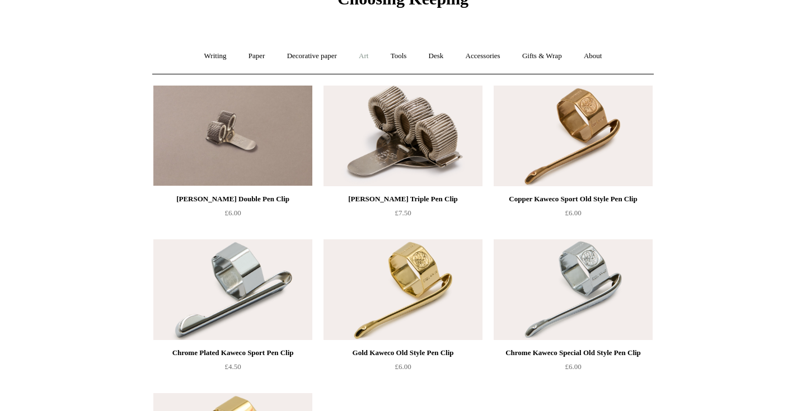
click at [366, 62] on link "Art +" at bounding box center [364, 56] width 30 height 30
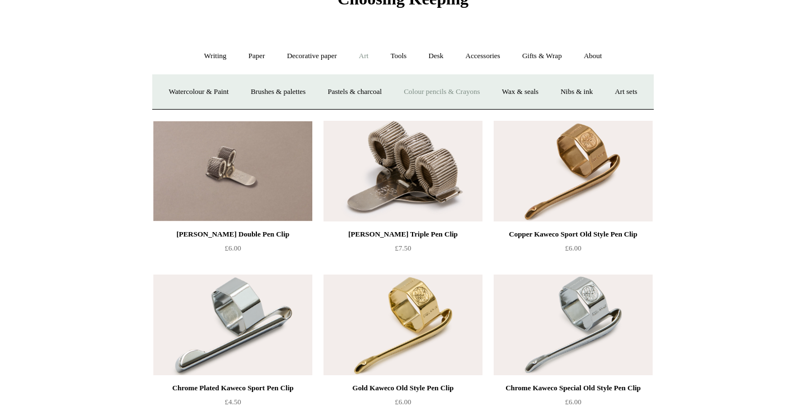
click at [453, 93] on link "Colour pencils & Crayons" at bounding box center [441, 92] width 96 height 30
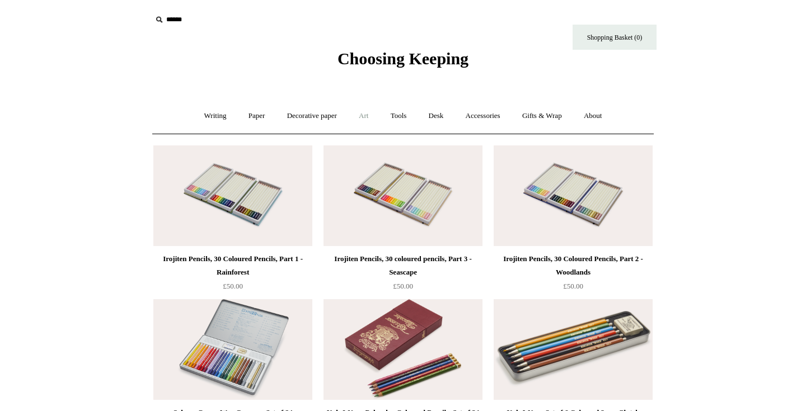
click at [364, 114] on link "Art +" at bounding box center [364, 116] width 30 height 30
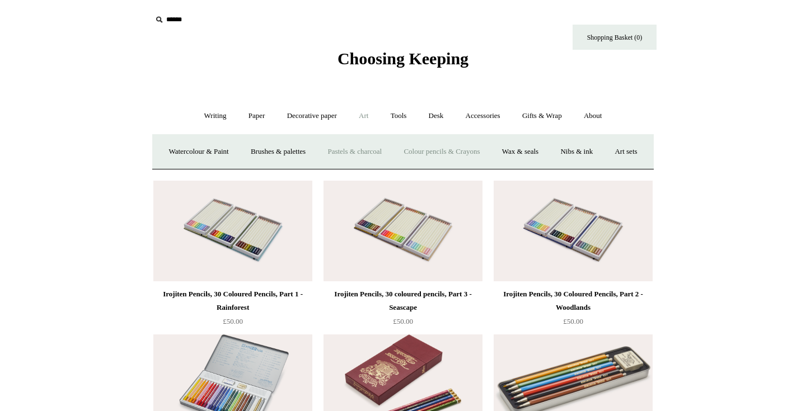
click at [368, 150] on link "Pastels & charcoal" at bounding box center [354, 152] width 74 height 30
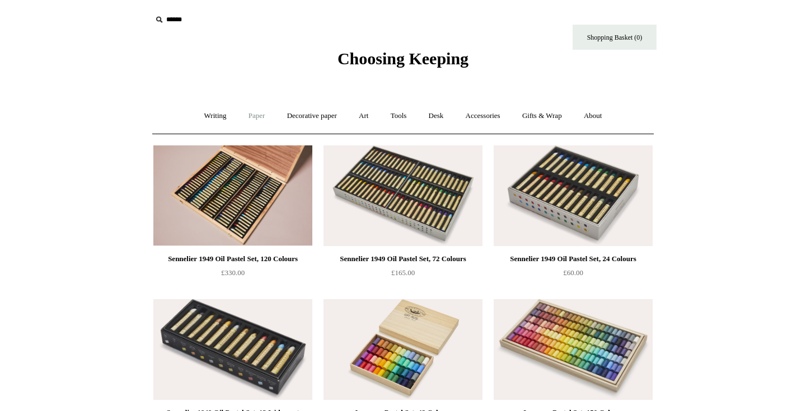
click at [257, 115] on link "Paper +" at bounding box center [256, 116] width 37 height 30
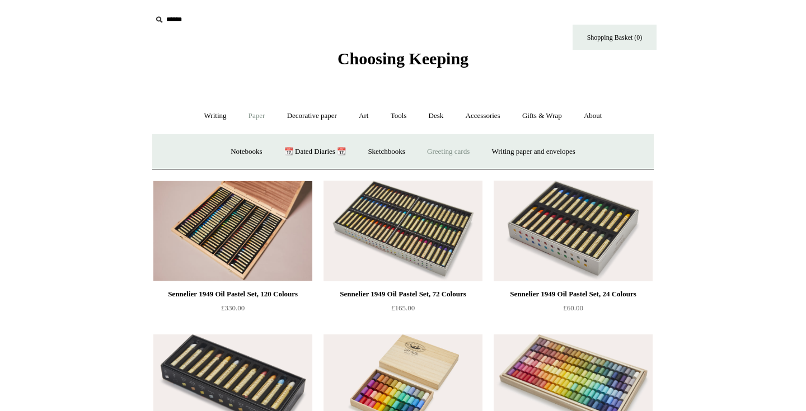
click at [424, 152] on link "Greeting cards +" at bounding box center [448, 152] width 63 height 30
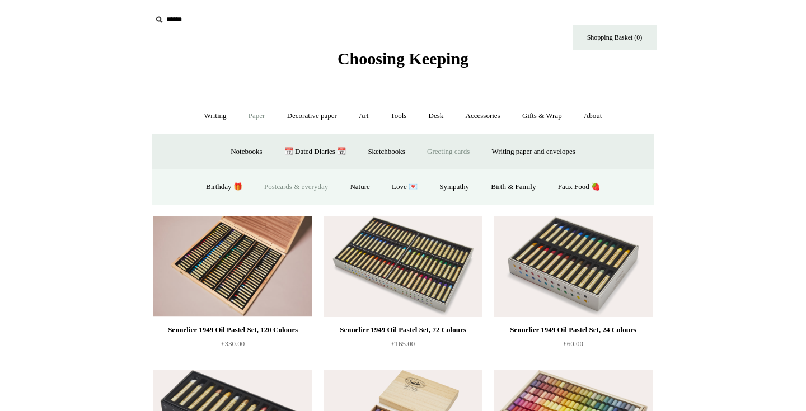
click at [321, 190] on link "Postcards & everyday" at bounding box center [296, 187] width 84 height 30
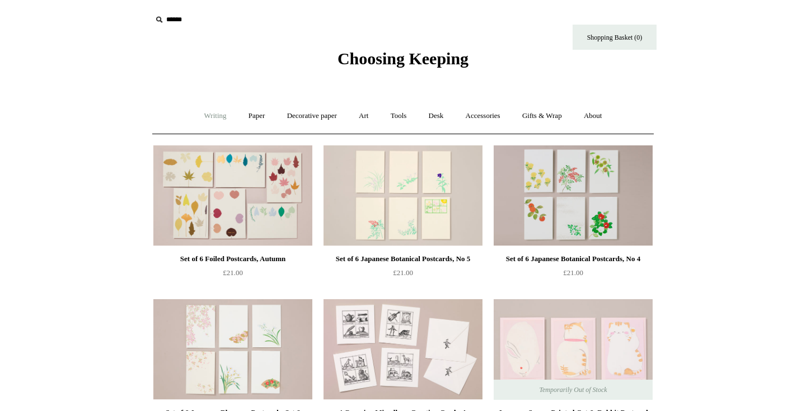
click at [206, 115] on link "Writing +" at bounding box center [215, 116] width 43 height 30
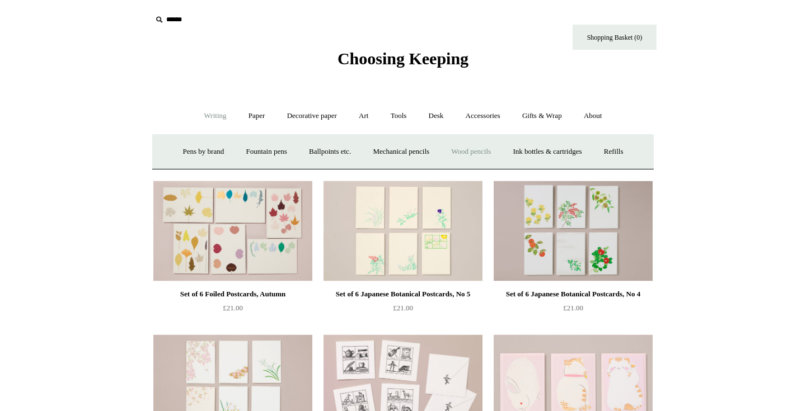
click at [473, 154] on link "Wood pencils +" at bounding box center [471, 152] width 60 height 30
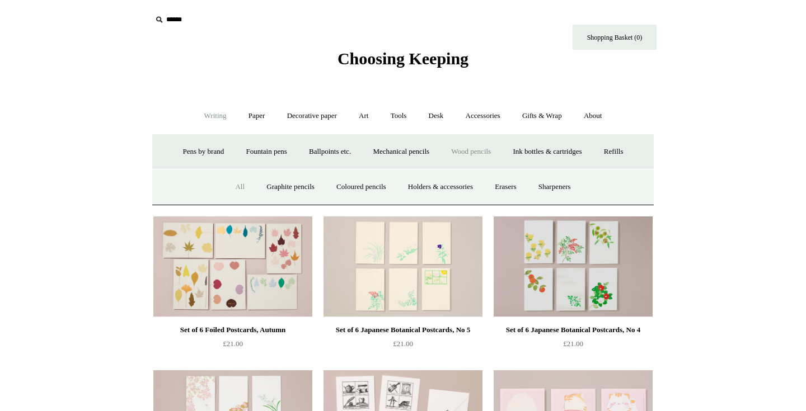
click at [234, 187] on link "All" at bounding box center [240, 187] width 30 height 30
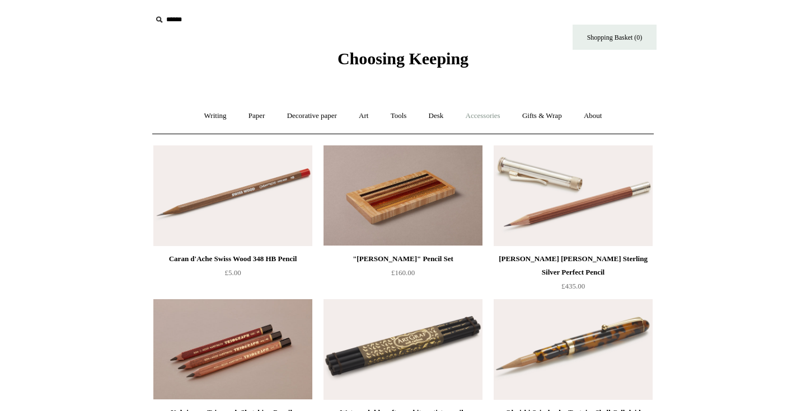
click at [487, 112] on link "Accessories +" at bounding box center [482, 116] width 55 height 30
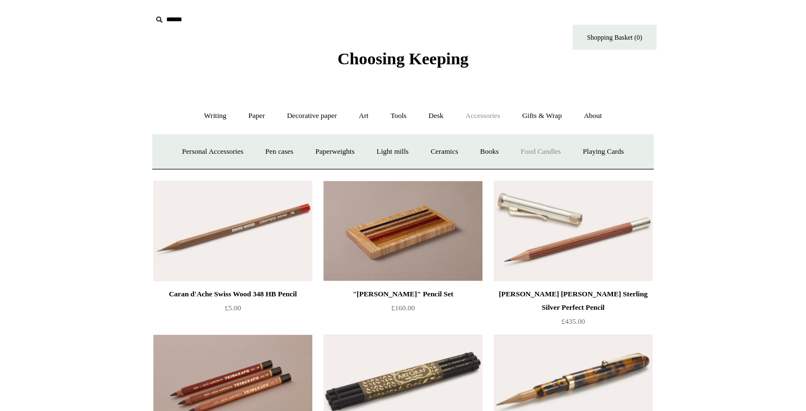
click at [534, 143] on link "Food Candles" at bounding box center [540, 152] width 60 height 30
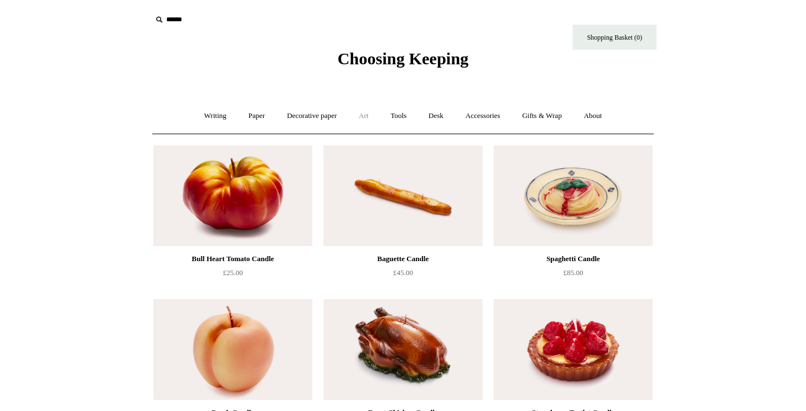
click at [363, 119] on link "Art +" at bounding box center [364, 116] width 30 height 30
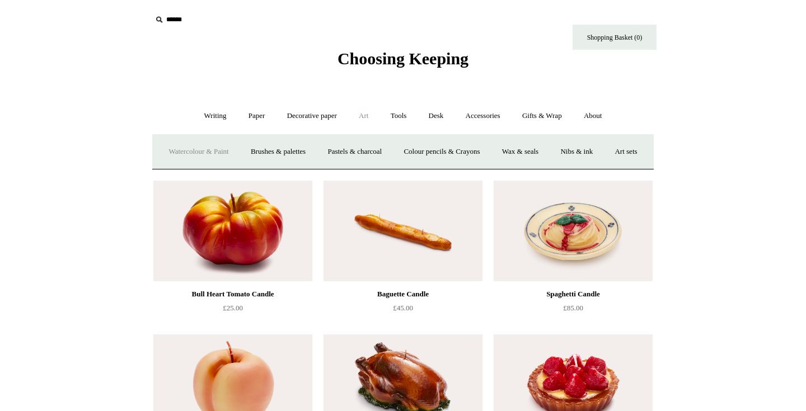
click at [238, 154] on link "Watercolour & Paint" at bounding box center [198, 152] width 80 height 30
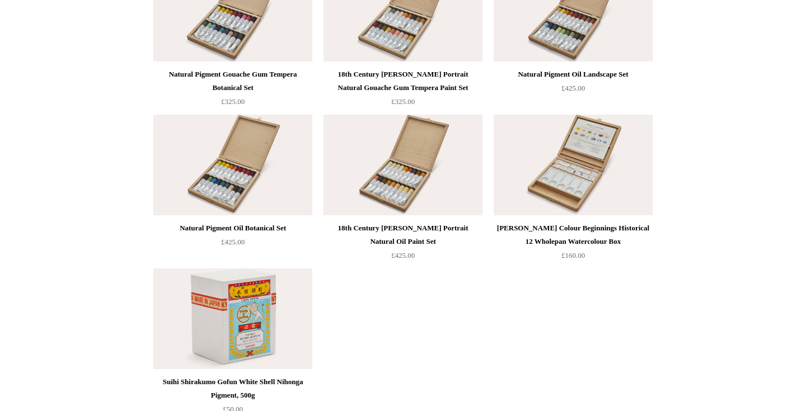
scroll to position [2342, 0]
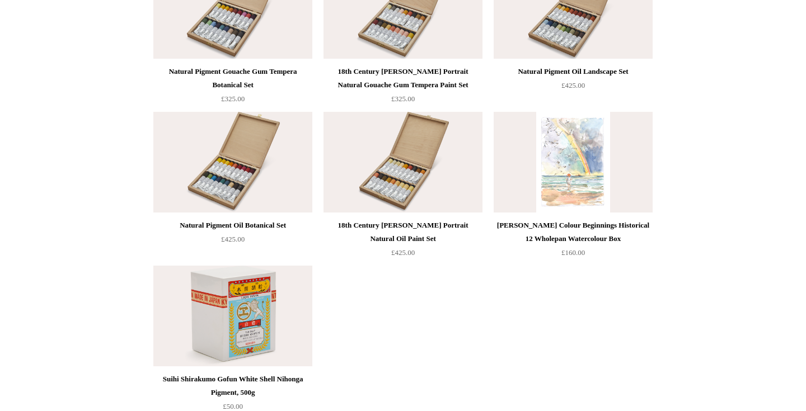
click at [518, 178] on img at bounding box center [572, 162] width 159 height 101
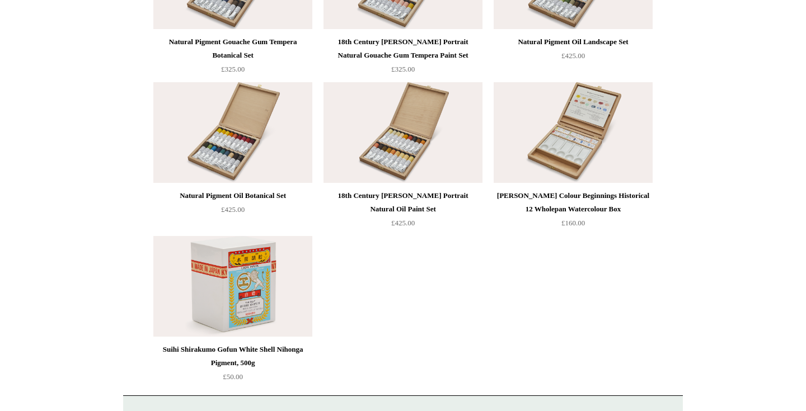
scroll to position [2372, 0]
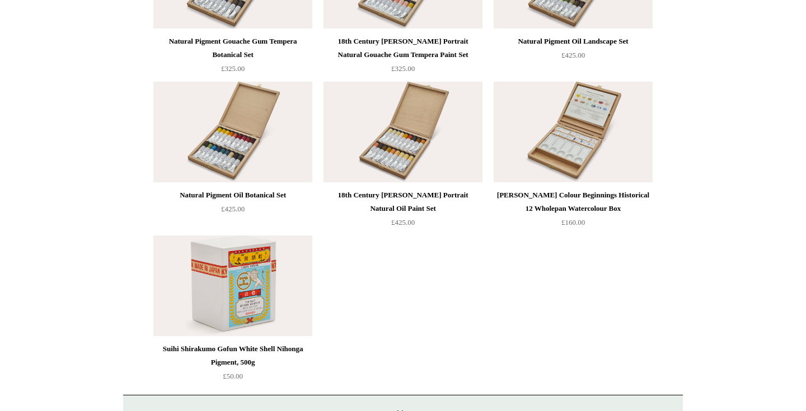
click at [204, 294] on img at bounding box center [232, 286] width 159 height 101
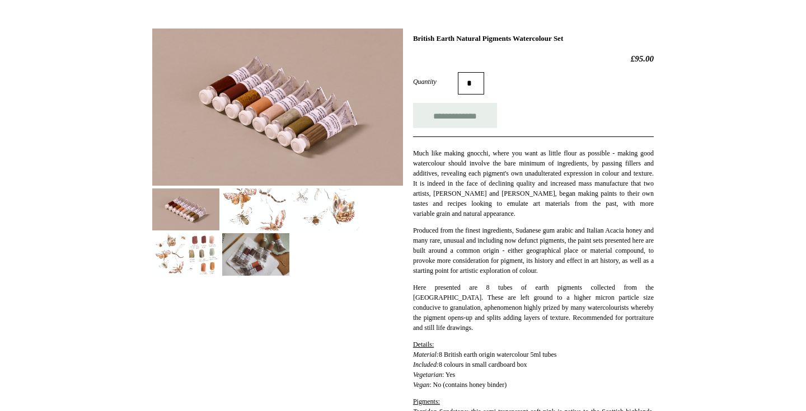
scroll to position [137, 0]
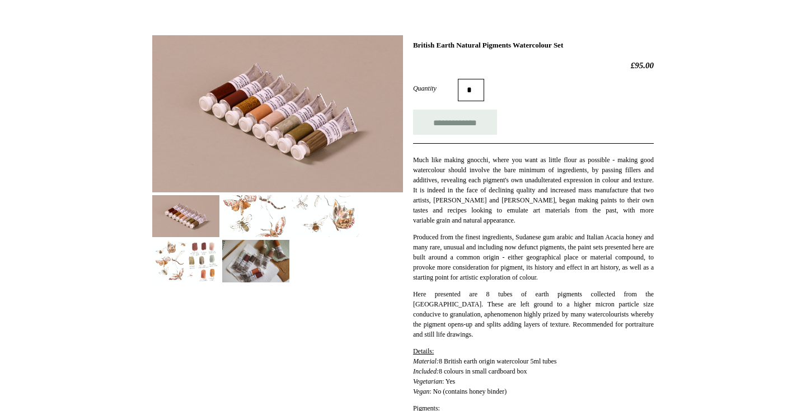
click at [196, 255] on img at bounding box center [185, 261] width 67 height 42
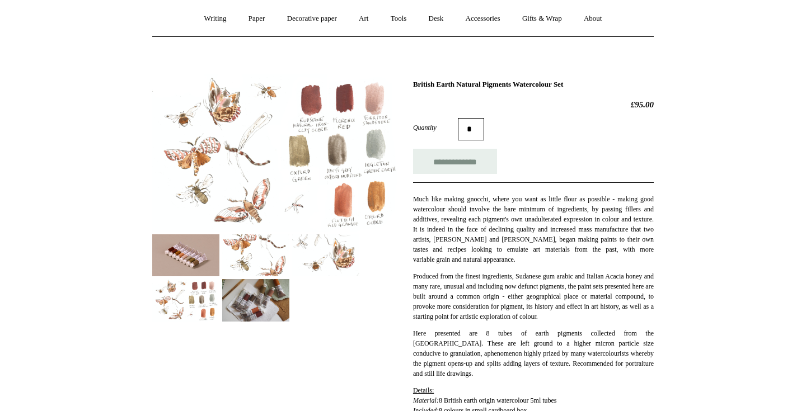
scroll to position [94, 0]
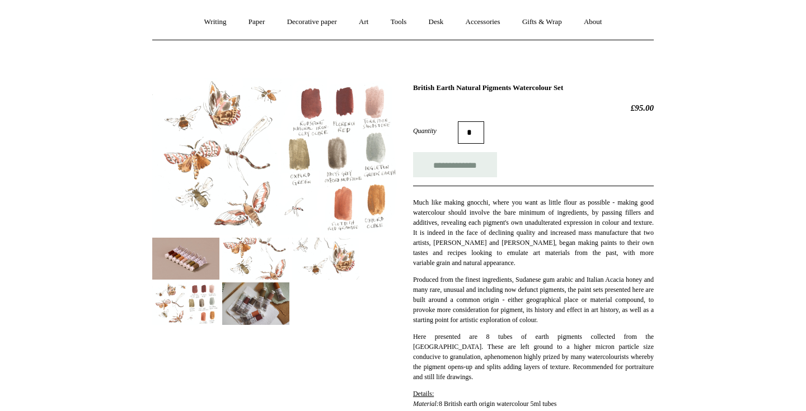
click at [267, 267] on img at bounding box center [255, 259] width 67 height 42
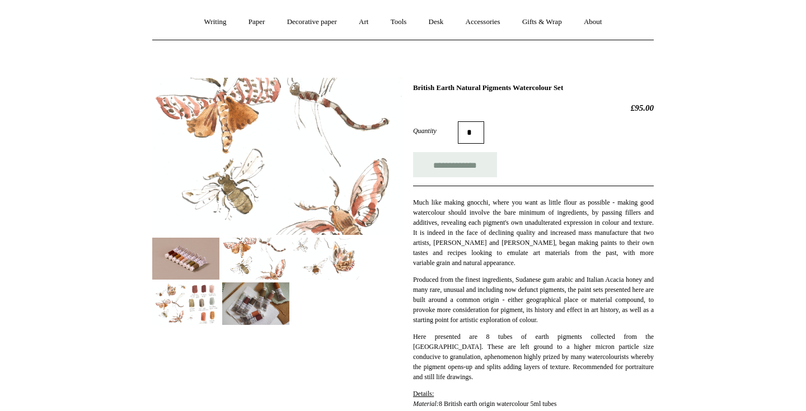
click at [336, 260] on img at bounding box center [325, 259] width 67 height 42
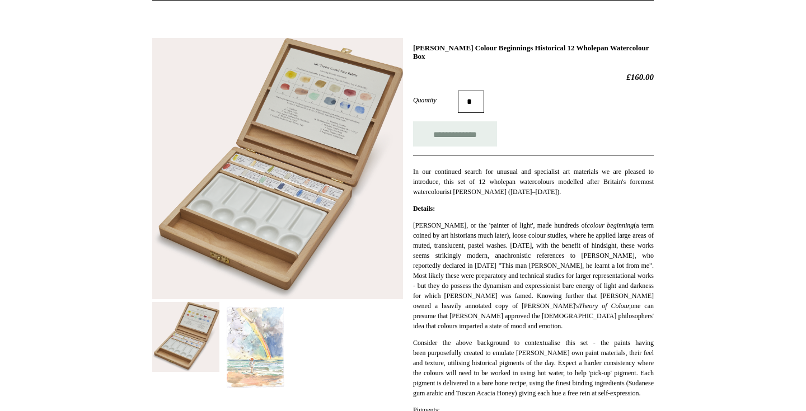
scroll to position [355, 0]
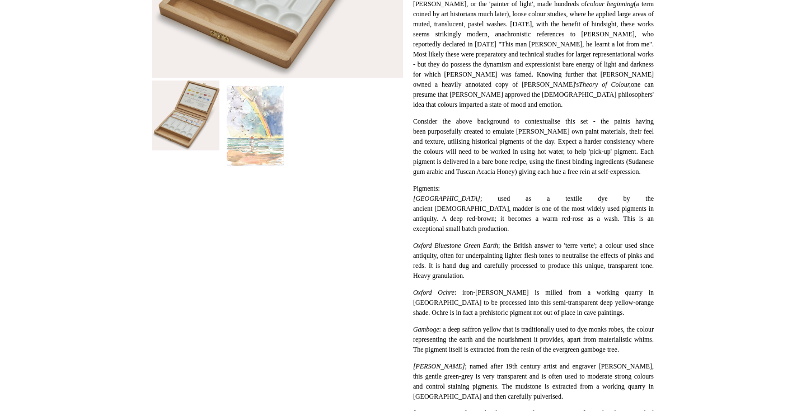
click at [253, 112] on img at bounding box center [255, 127] width 67 height 92
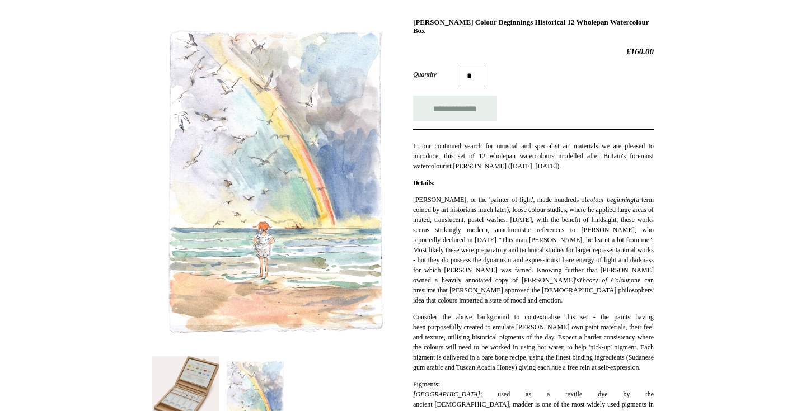
scroll to position [165, 0]
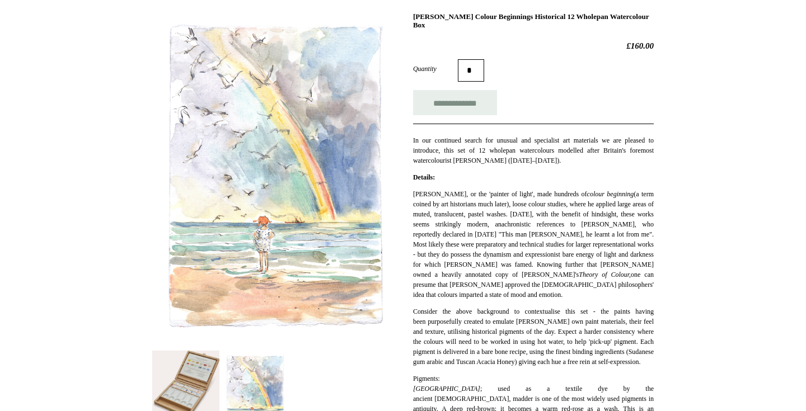
click at [198, 349] on div at bounding box center [277, 220] width 251 height 444
click at [193, 385] on img at bounding box center [185, 386] width 67 height 70
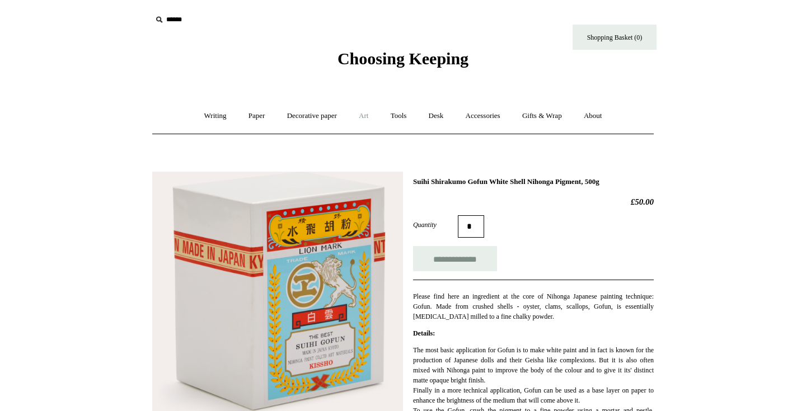
click at [366, 115] on link "Art +" at bounding box center [364, 116] width 30 height 30
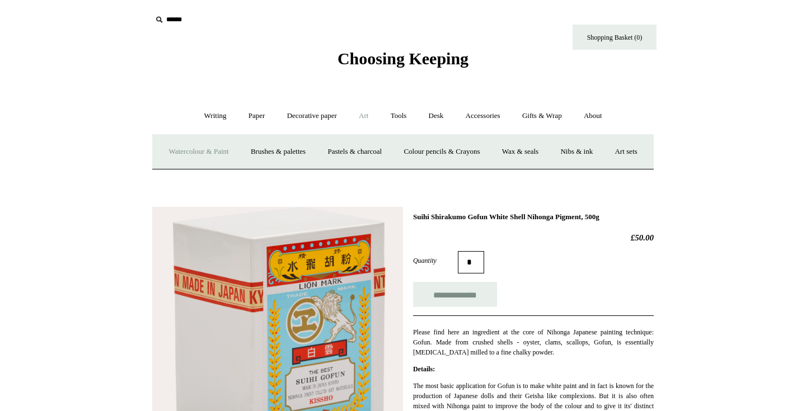
click at [231, 148] on link "Watercolour & Paint" at bounding box center [198, 152] width 80 height 30
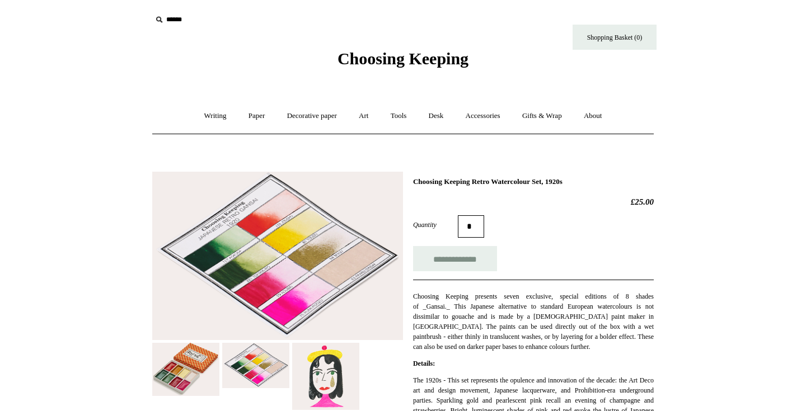
scroll to position [95, 0]
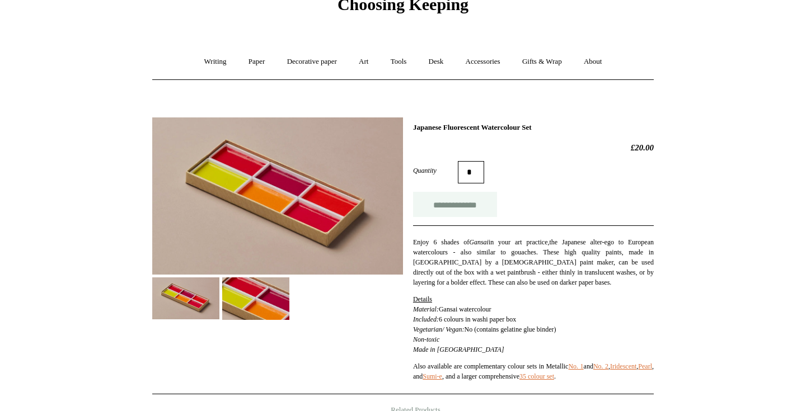
scroll to position [56, 0]
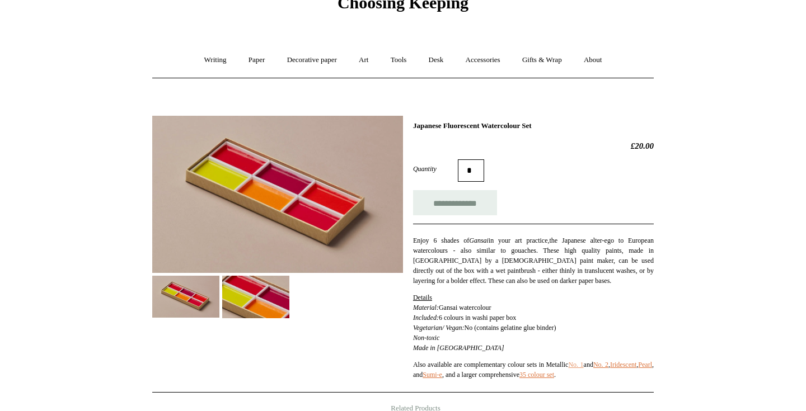
click at [583, 365] on link "No. 1" at bounding box center [575, 365] width 15 height 8
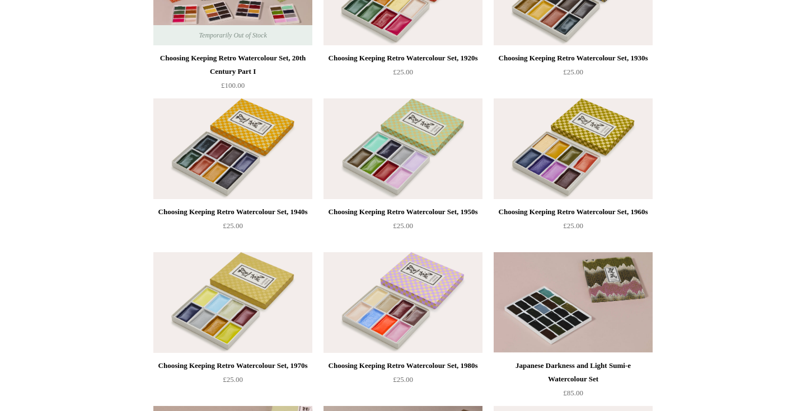
scroll to position [506, 0]
